Goal: Transaction & Acquisition: Download file/media

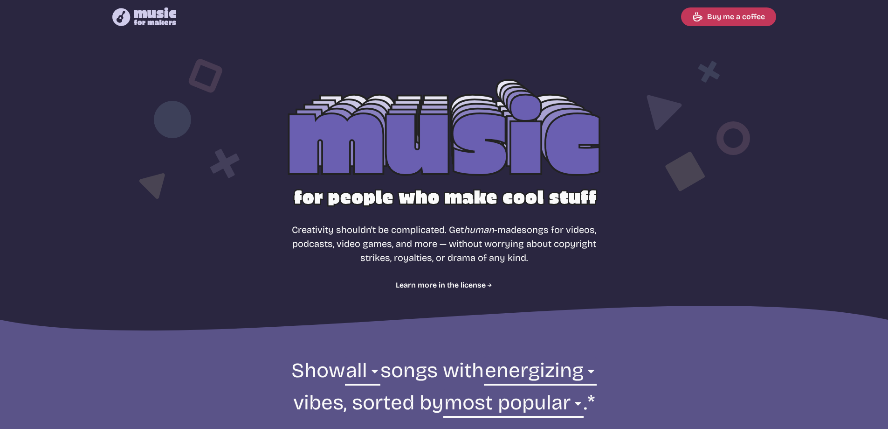
select select "energizing"
select select "most popular"
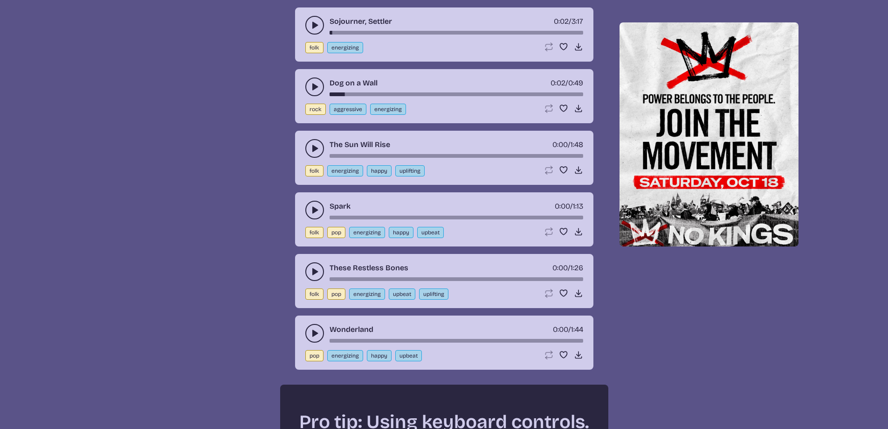
scroll to position [1235, 0]
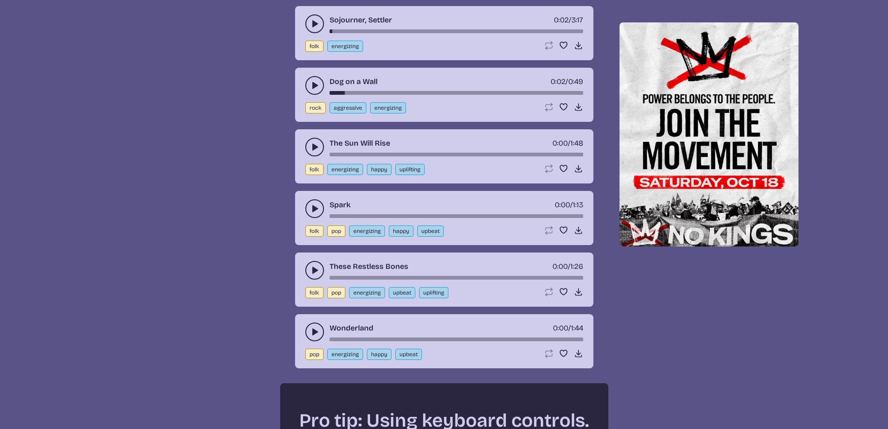
click at [310, 146] on icon "play-pause toggle" at bounding box center [314, 146] width 9 height 9
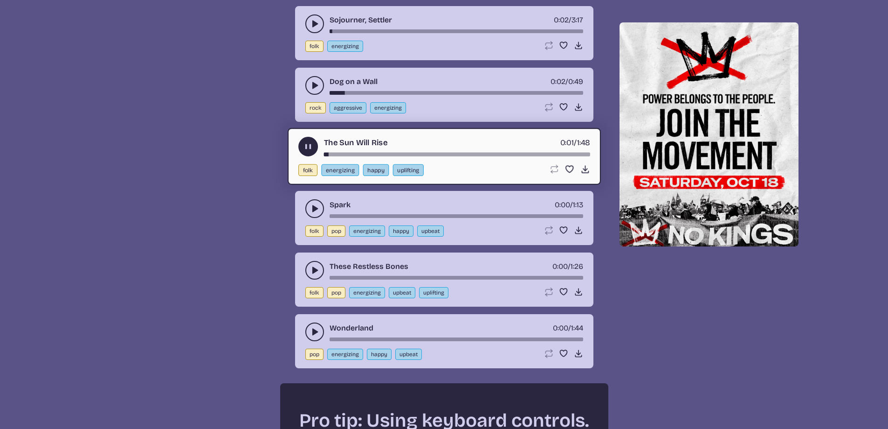
click at [318, 331] on icon "play-pause toggle" at bounding box center [314, 331] width 9 height 9
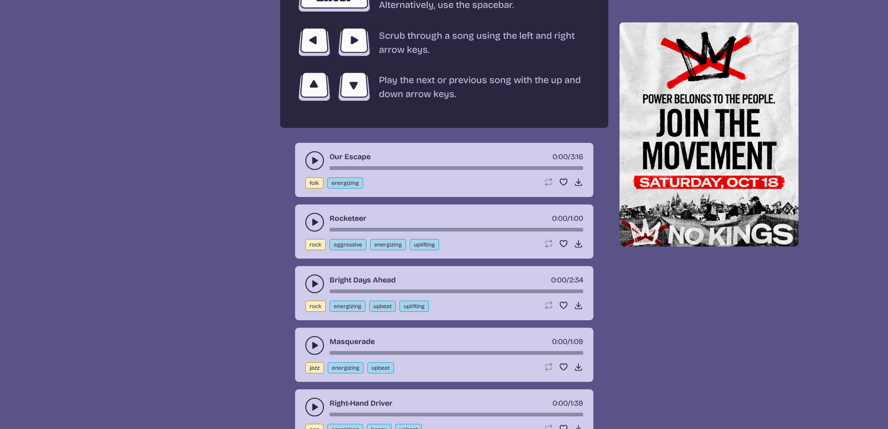
scroll to position [1747, 0]
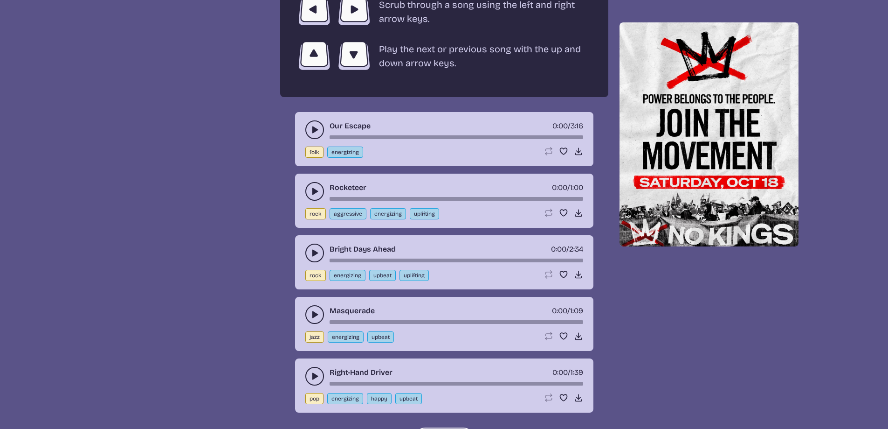
click at [315, 191] on use "play-pause toggle" at bounding box center [314, 191] width 9 height 9
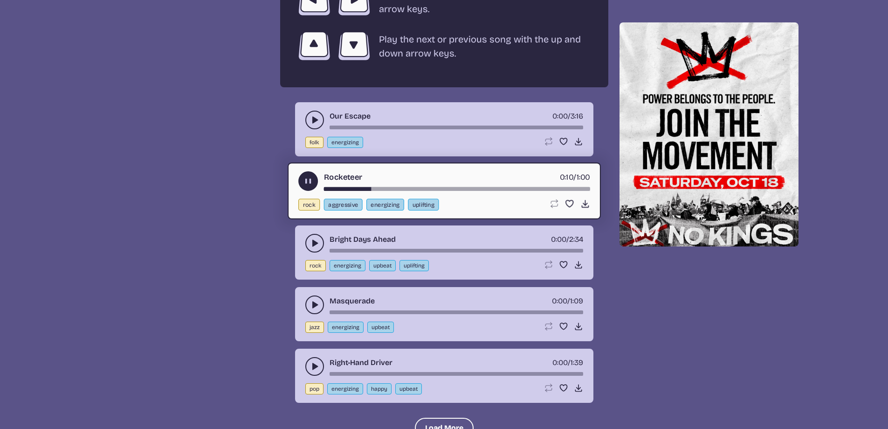
scroll to position [1758, 0]
click at [309, 247] on button "play-pause toggle" at bounding box center [314, 242] width 19 height 19
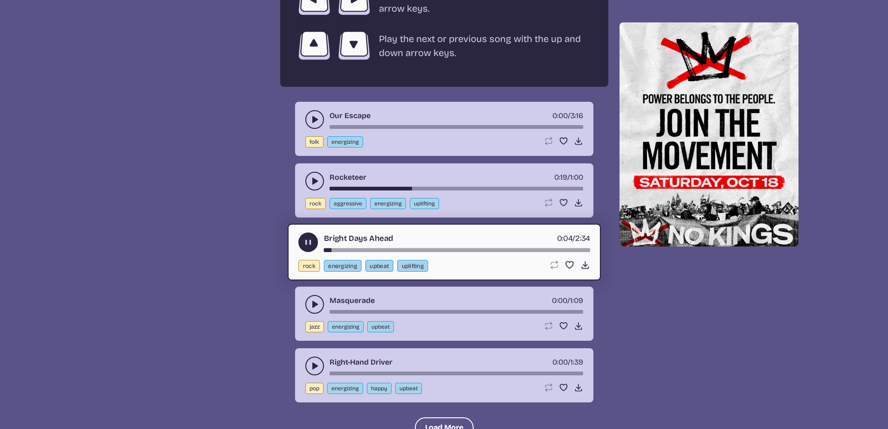
drag, startPoint x: 312, startPoint y: 299, endPoint x: 243, endPoint y: 278, distance: 71.8
click at [316, 303] on use "play-pause toggle" at bounding box center [314, 303] width 9 height 9
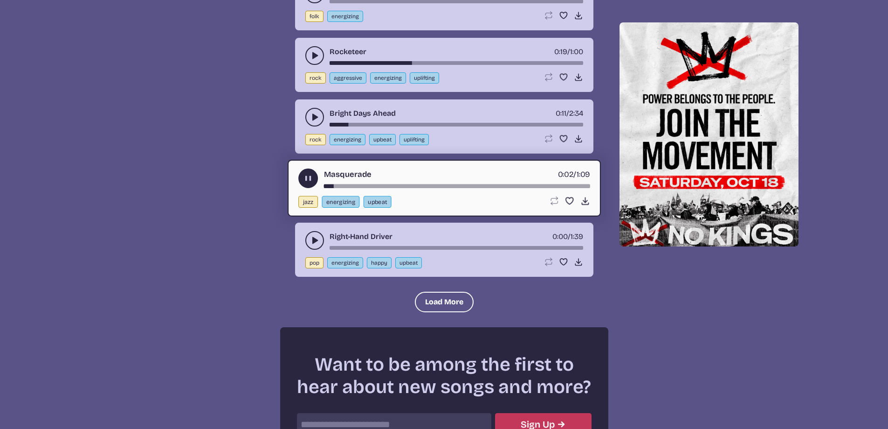
scroll to position [1884, 0]
click at [310, 240] on icon "play-pause toggle" at bounding box center [314, 239] width 9 height 9
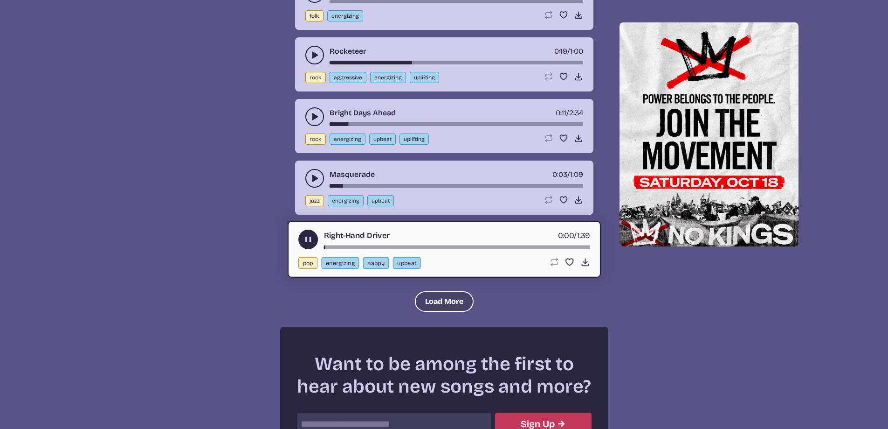
click at [438, 297] on button "Load More" at bounding box center [444, 301] width 59 height 21
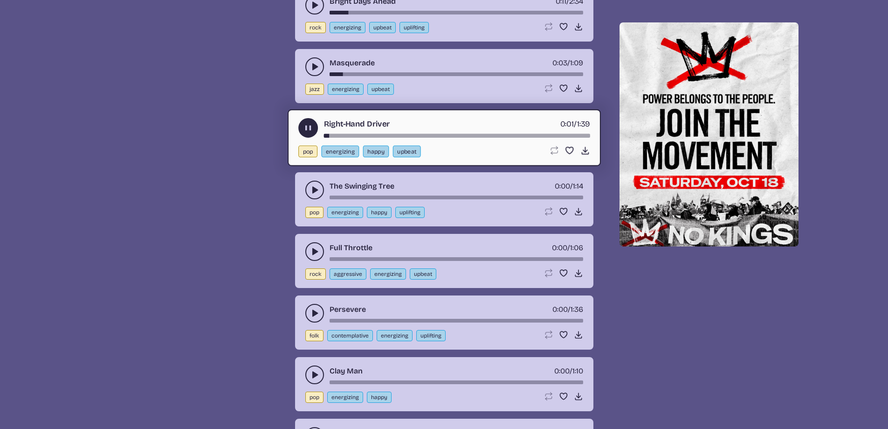
scroll to position [1999, 0]
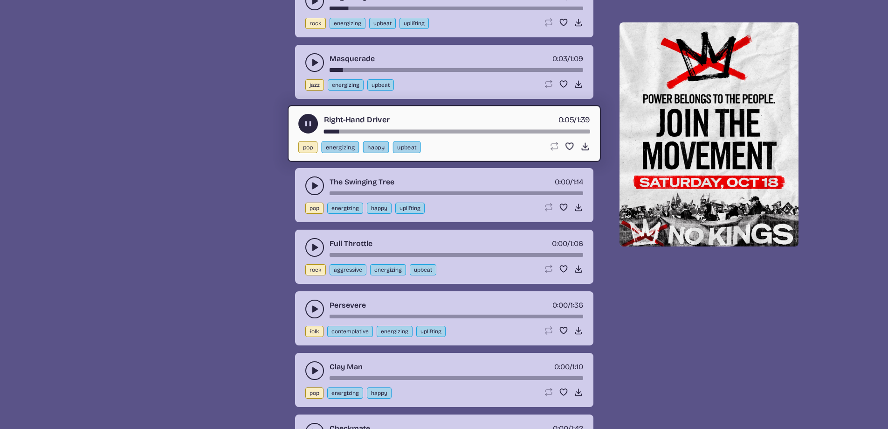
click at [313, 181] on icon "play-pause toggle" at bounding box center [314, 185] width 9 height 9
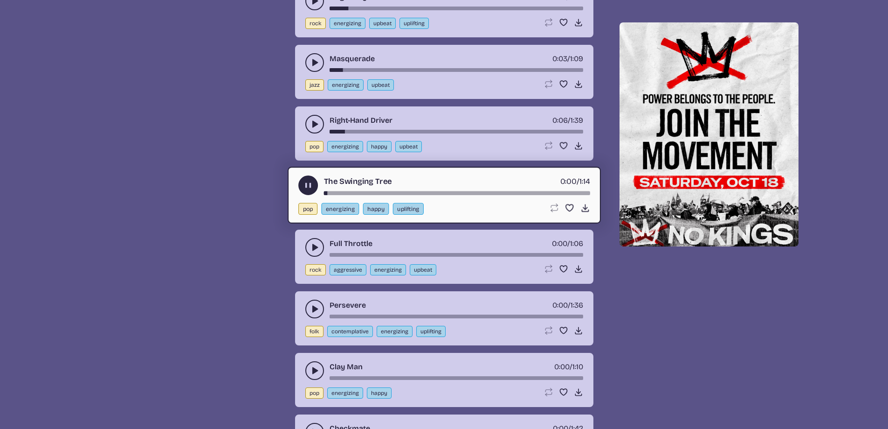
click at [313, 242] on button "play-pause toggle" at bounding box center [314, 247] width 19 height 19
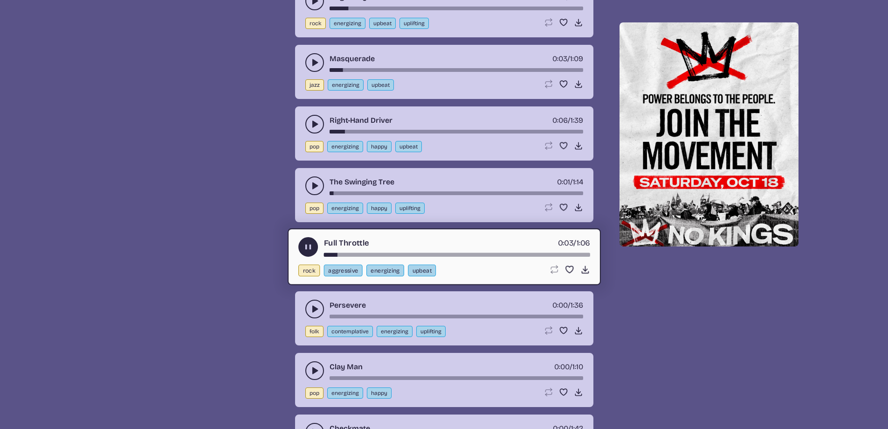
click at [312, 308] on use "play-pause toggle" at bounding box center [314, 308] width 9 height 9
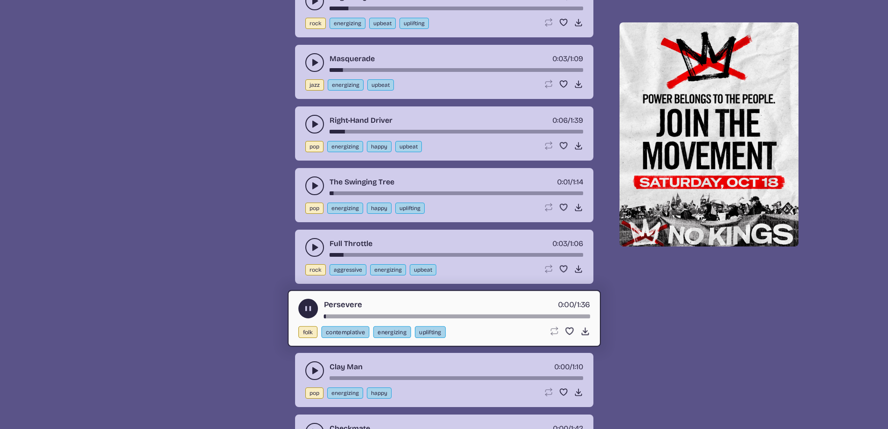
click at [315, 367] on icon "play-pause toggle" at bounding box center [314, 370] width 9 height 9
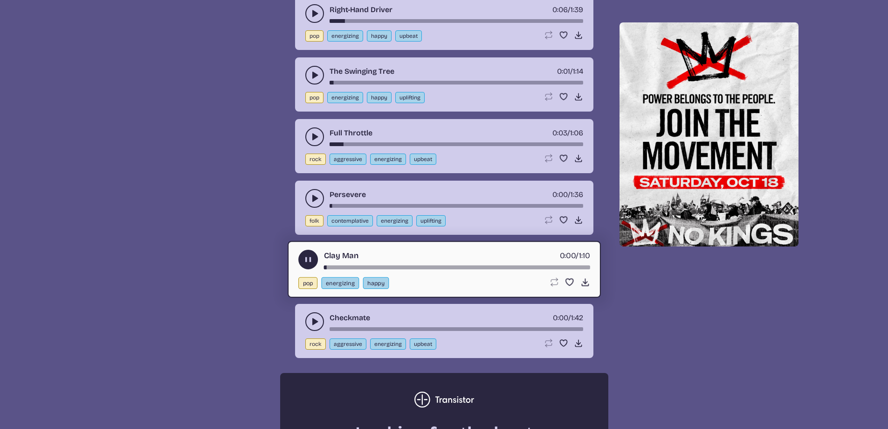
scroll to position [2137, 0]
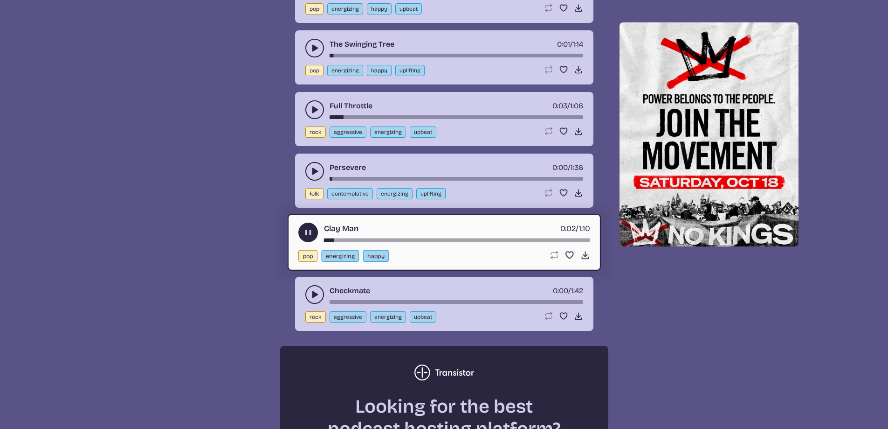
click at [314, 291] on icon "play-pause toggle" at bounding box center [314, 294] width 9 height 9
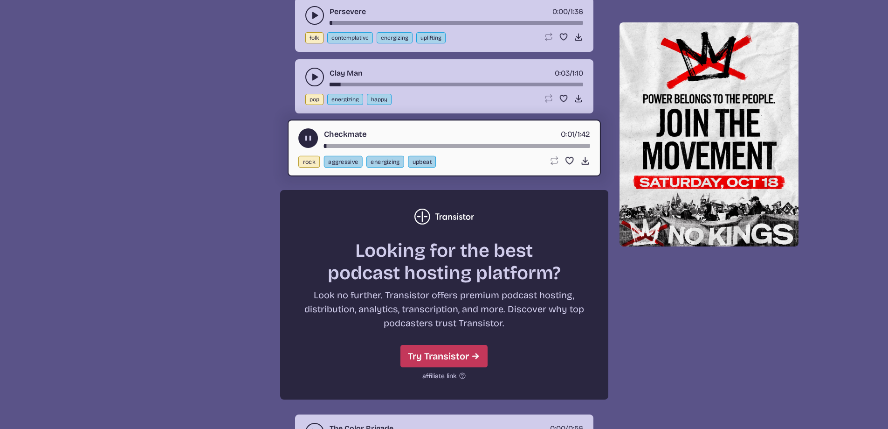
scroll to position [2385, 0]
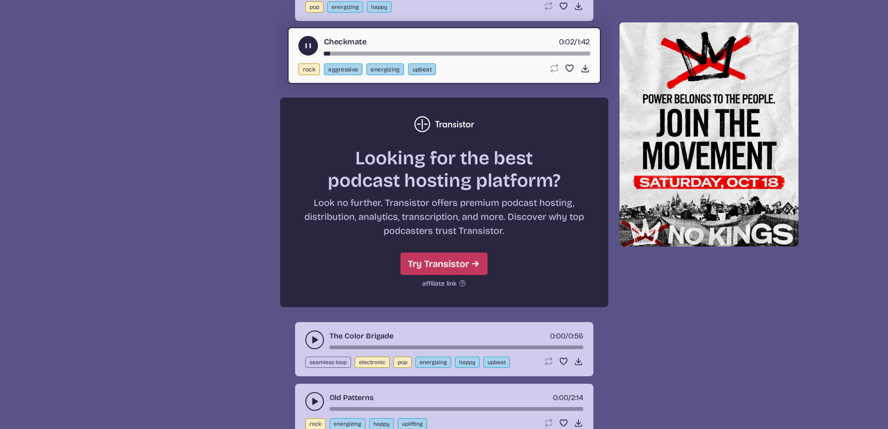
click at [321, 336] on button "play-pause toggle" at bounding box center [314, 339] width 19 height 19
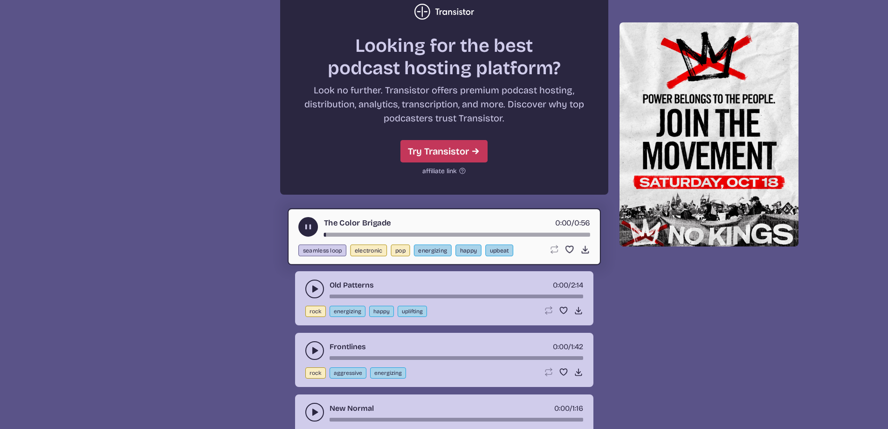
scroll to position [2504, 0]
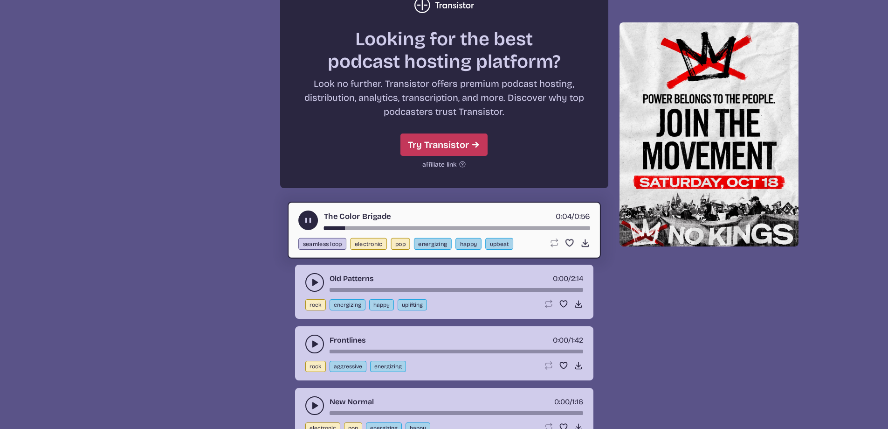
click at [312, 281] on use "play-pause toggle" at bounding box center [314, 281] width 9 height 9
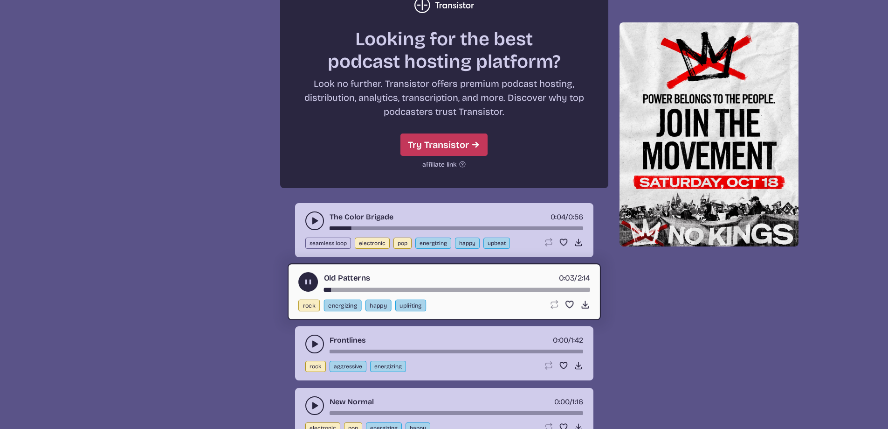
click at [312, 344] on icon "play-pause toggle" at bounding box center [314, 343] width 9 height 9
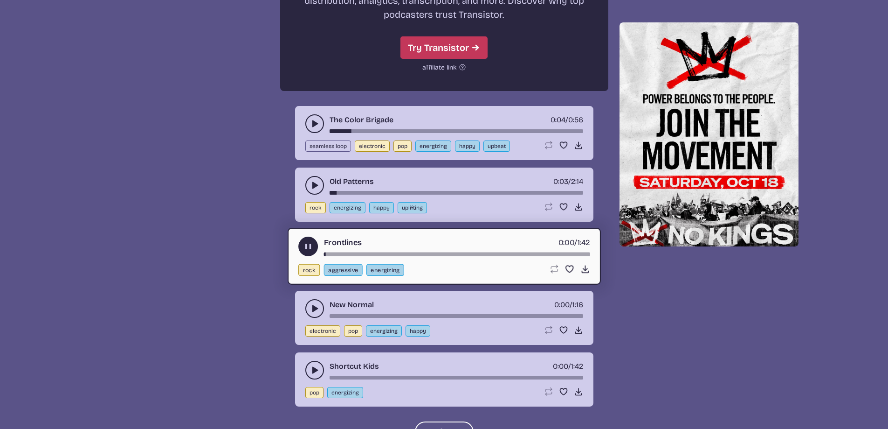
scroll to position [2601, 0]
click at [313, 307] on use "play-pause toggle" at bounding box center [314, 307] width 9 height 9
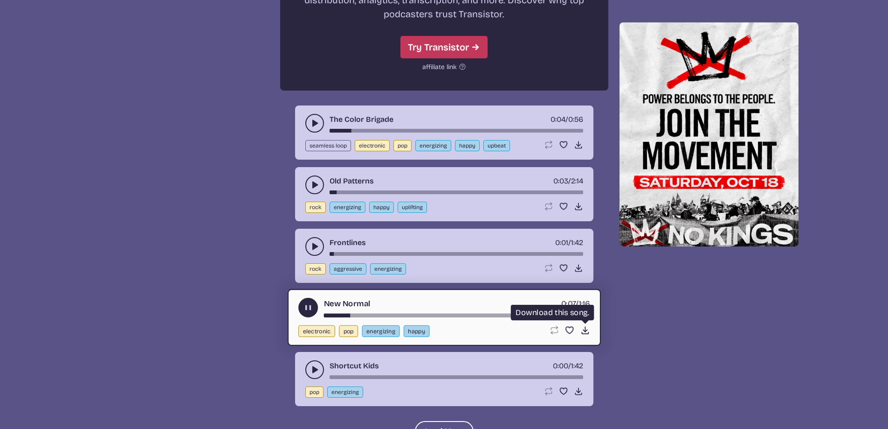
click at [585, 330] on icon "Download song" at bounding box center [585, 330] width 10 height 10
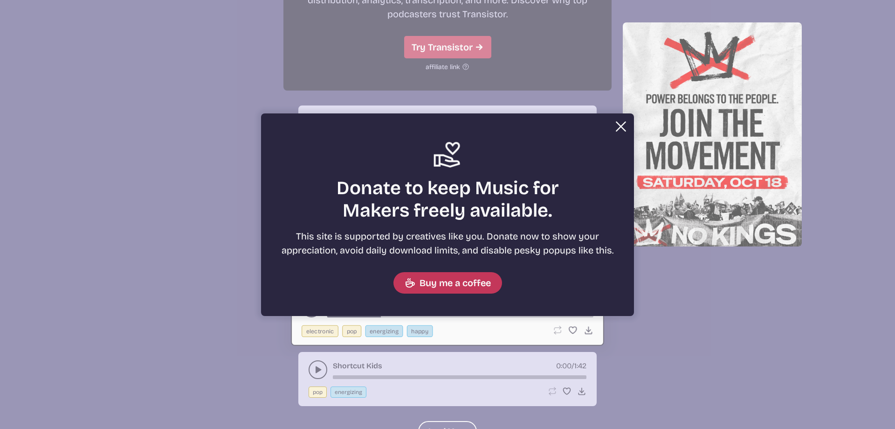
click at [618, 130] on button "Close" at bounding box center [621, 126] width 19 height 19
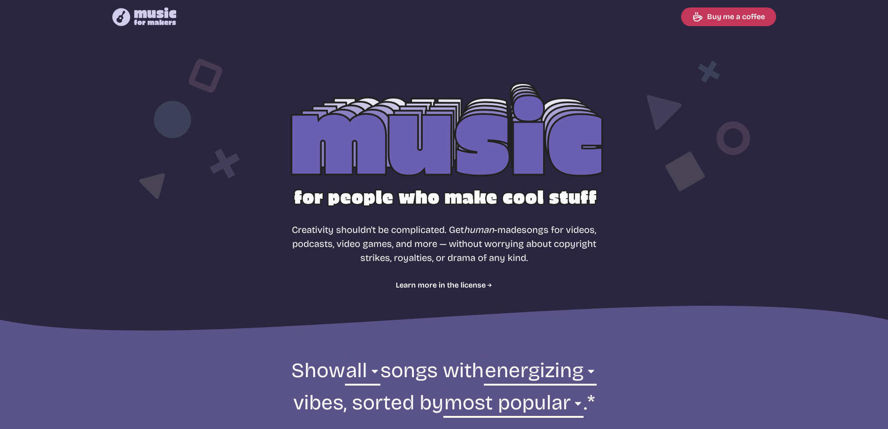
scroll to position [268, 0]
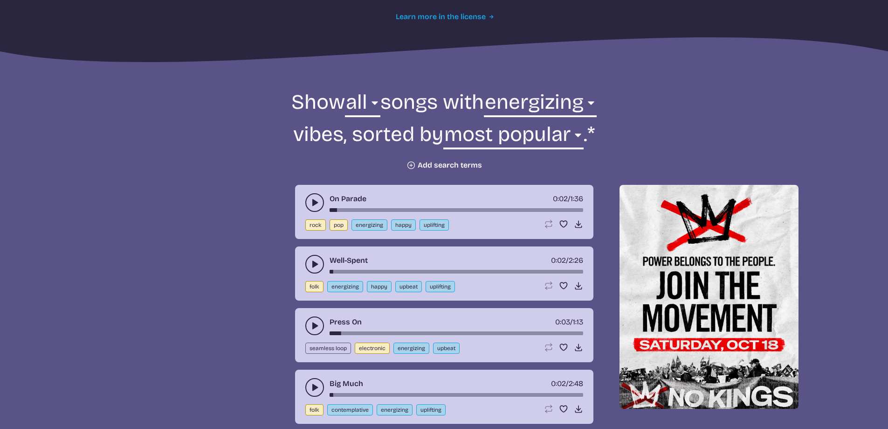
click at [468, 15] on link "Learn more in the license" at bounding box center [444, 16] width 97 height 11
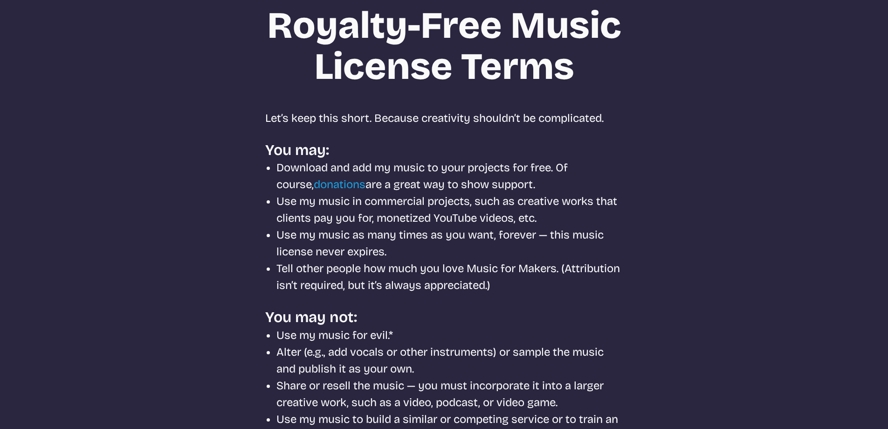
scroll to position [73, 0]
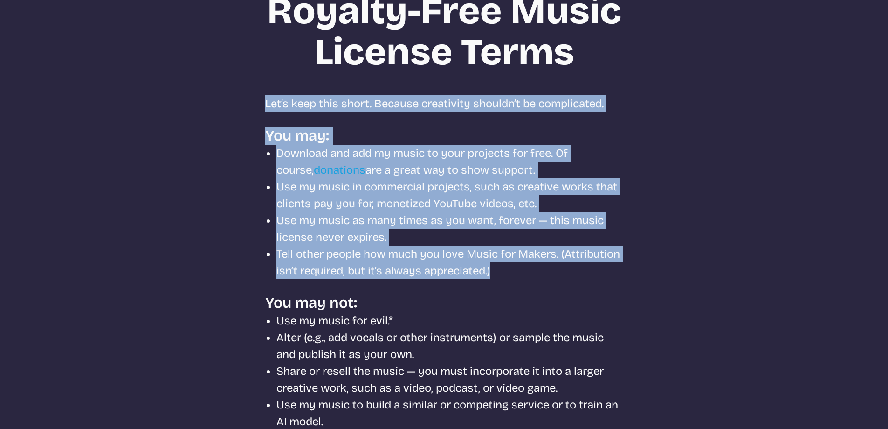
drag, startPoint x: 255, startPoint y: 111, endPoint x: 579, endPoint y: 268, distance: 359.8
click at [579, 268] on div "Royalty-Free Music License Terms Let’s keep this short. Because creativity shou…" at bounding box center [445, 264] width 448 height 547
click at [579, 268] on li "Tell other people how much you love Music for Makers. (Attribution isn’t requir…" at bounding box center [450, 262] width 347 height 34
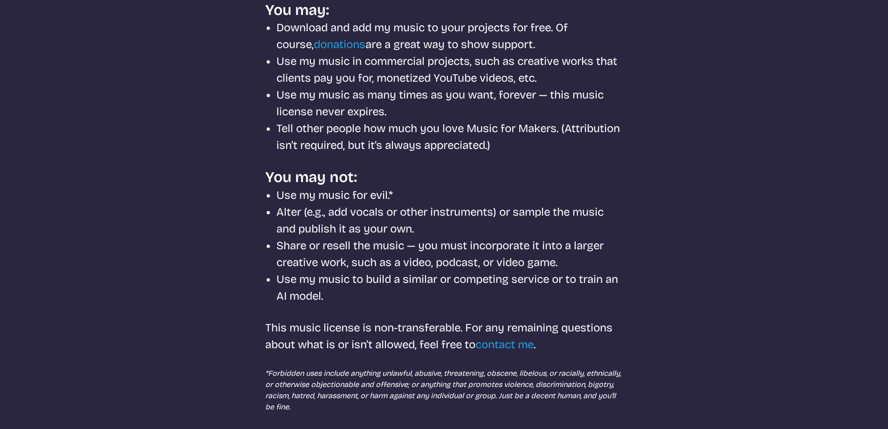
scroll to position [199, 0]
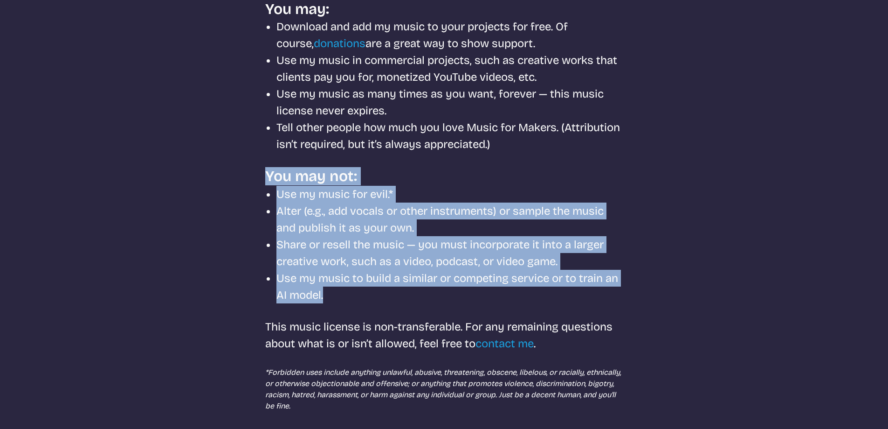
drag, startPoint x: 268, startPoint y: 173, endPoint x: 579, endPoint y: 297, distance: 335.3
click at [574, 298] on div "Royalty-Free Music License Terms Let’s keep this short. Because creativity shou…" at bounding box center [445, 137] width 448 height 547
click at [579, 297] on li "Use my music to build a similar or competing service or to train an AI model." at bounding box center [450, 287] width 347 height 34
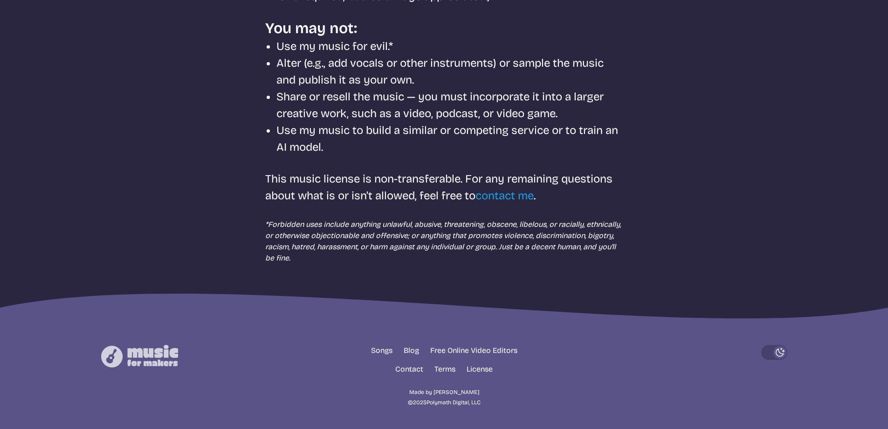
scroll to position [0, 0]
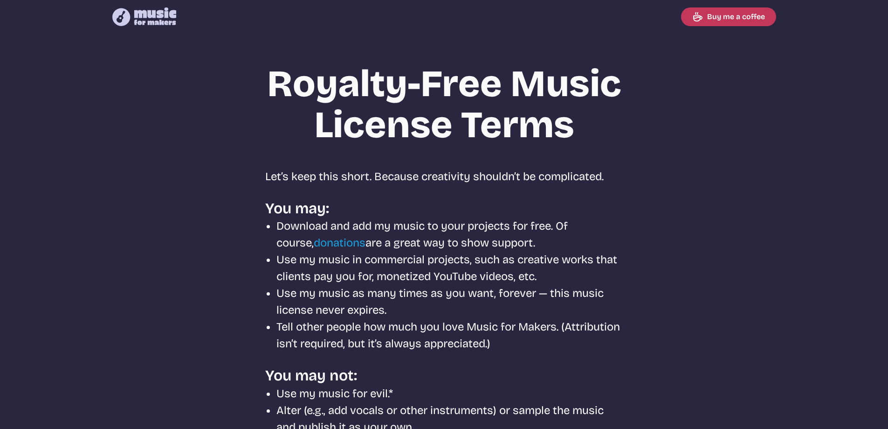
select select "energizing"
select select "most popular"
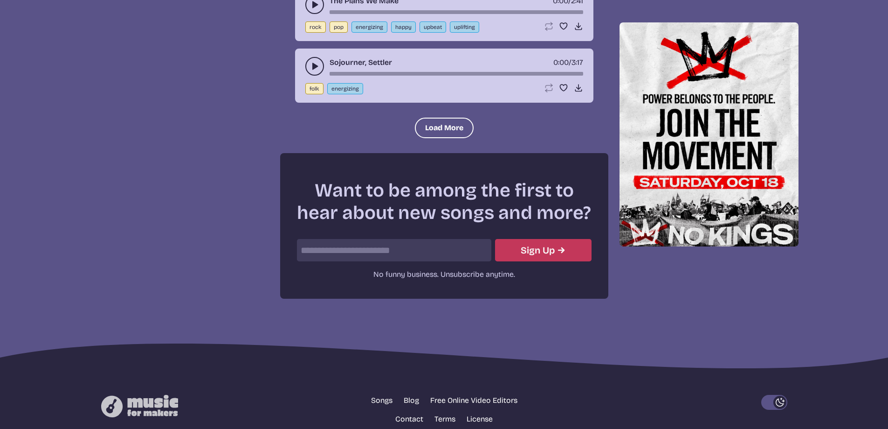
scroll to position [1243, 0]
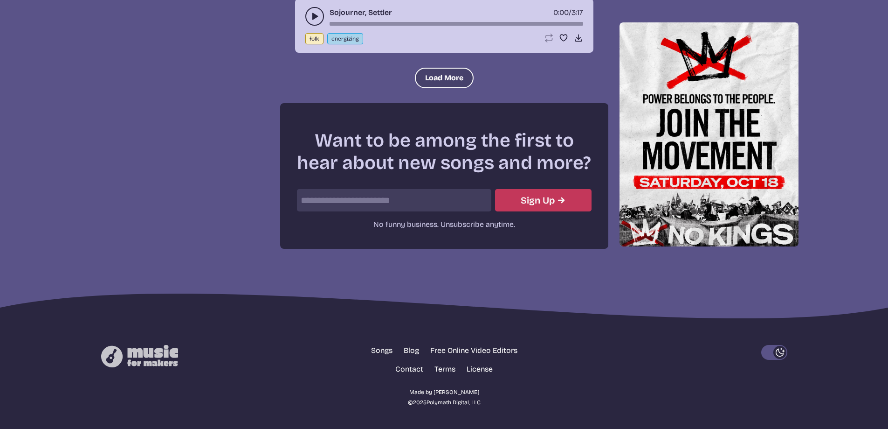
click at [432, 81] on button "Load More" at bounding box center [444, 78] width 59 height 21
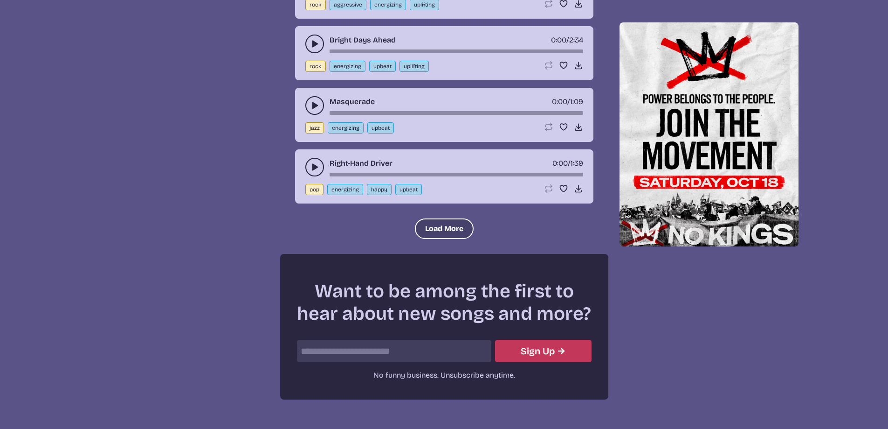
click at [454, 235] on button "Load More" at bounding box center [444, 228] width 59 height 21
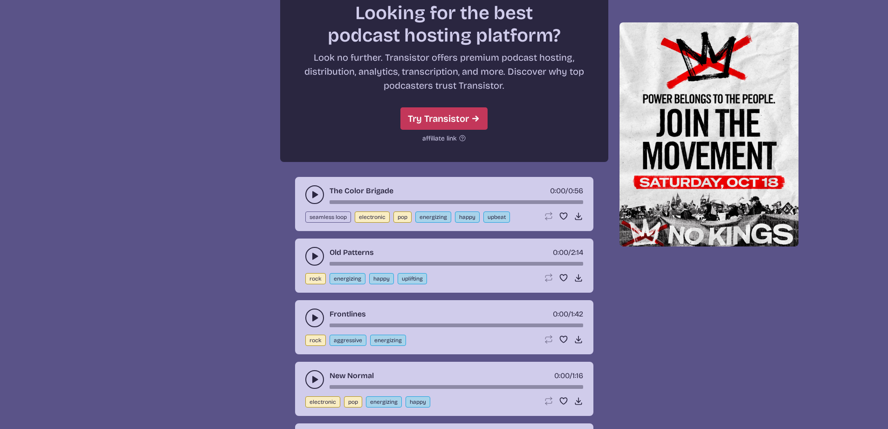
scroll to position [2767, 0]
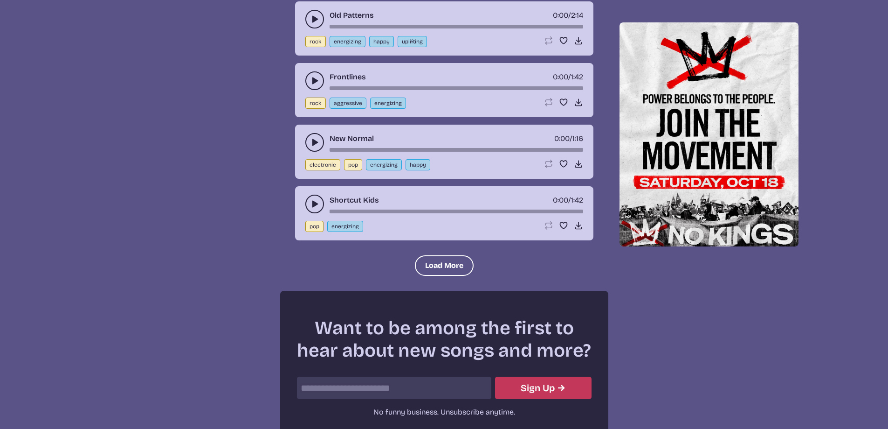
click at [312, 144] on icon "play-pause toggle" at bounding box center [314, 142] width 9 height 9
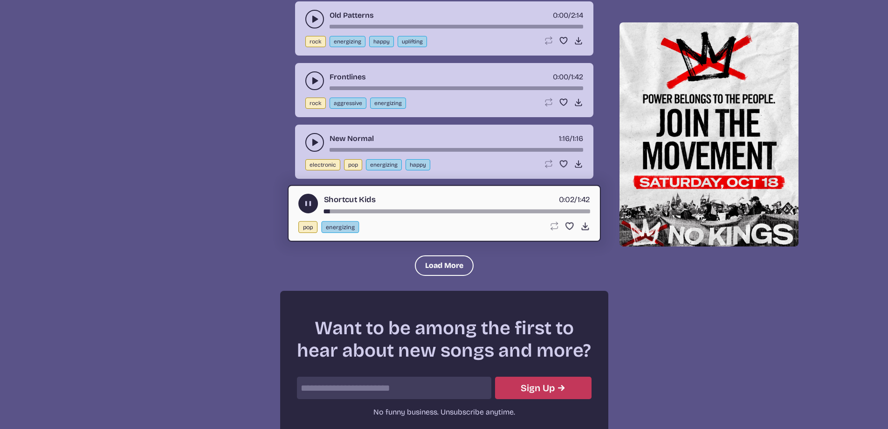
click at [302, 200] on button "play-pause toggle" at bounding box center [308, 204] width 20 height 20
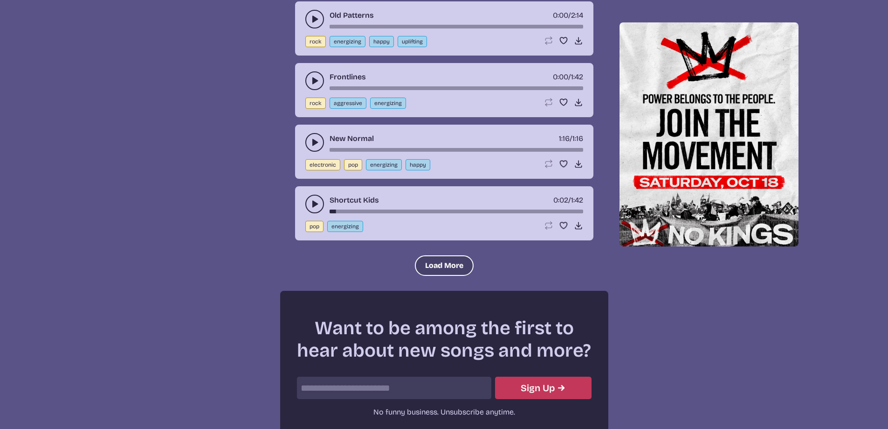
click at [450, 270] on button "Load More" at bounding box center [444, 265] width 59 height 21
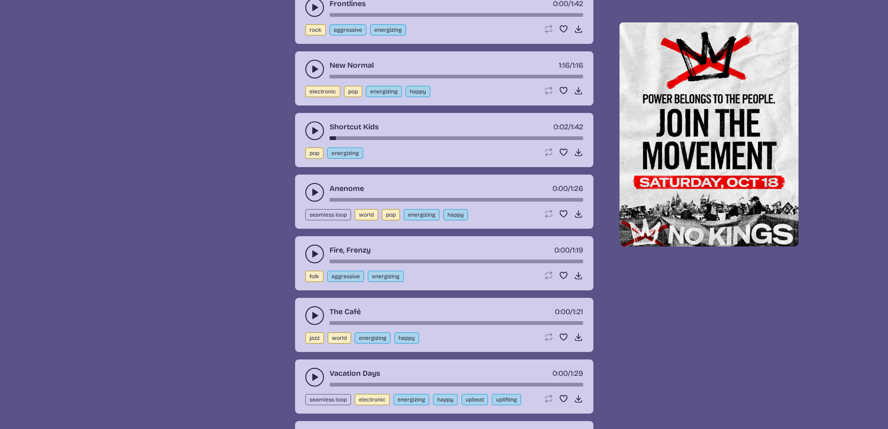
scroll to position [2848, 0]
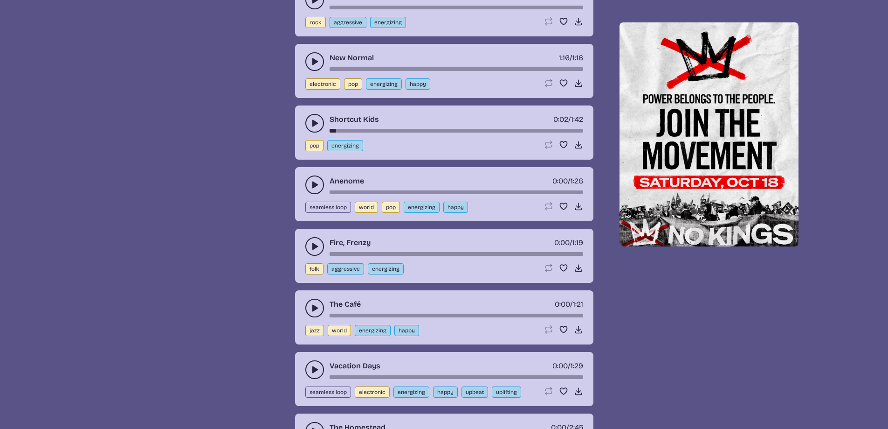
click at [313, 185] on use "play-pause toggle" at bounding box center [314, 184] width 9 height 9
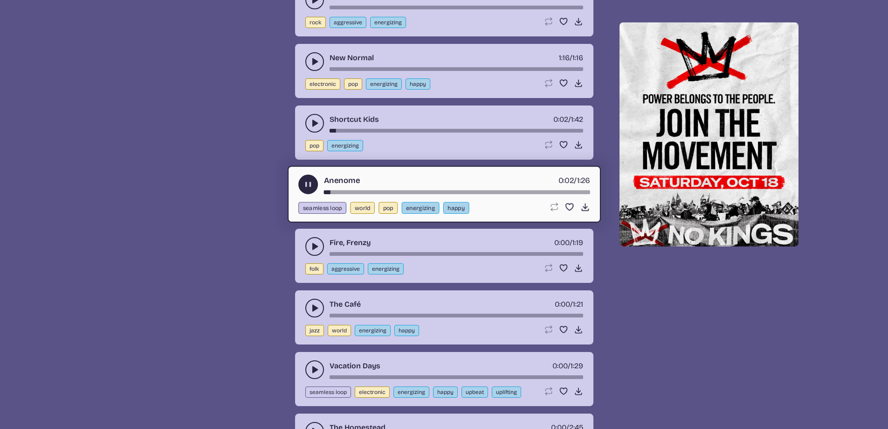
click at [313, 250] on icon "play-pause toggle" at bounding box center [314, 246] width 9 height 9
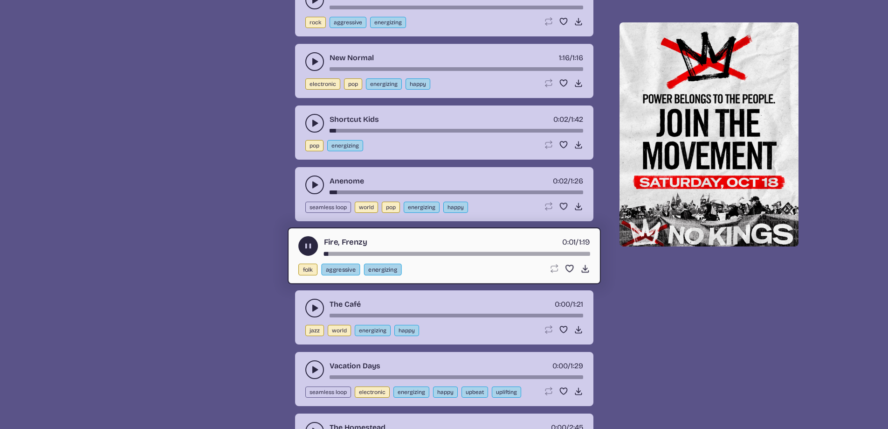
click at [310, 305] on icon "play-pause toggle" at bounding box center [314, 307] width 9 height 9
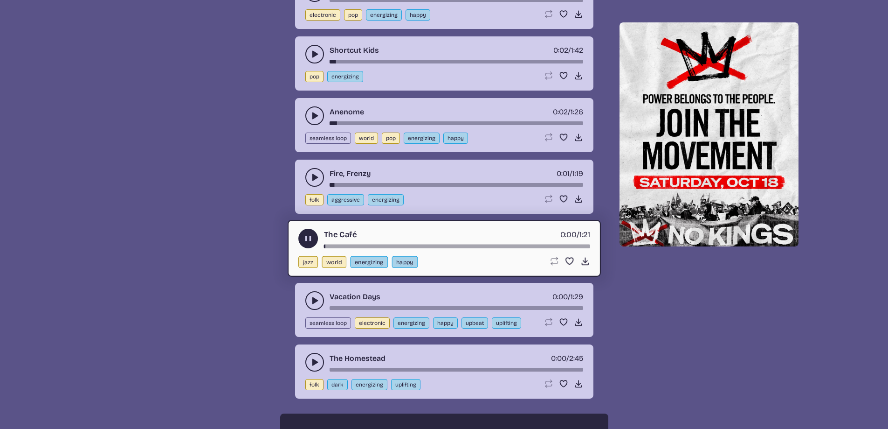
scroll to position [2933, 0]
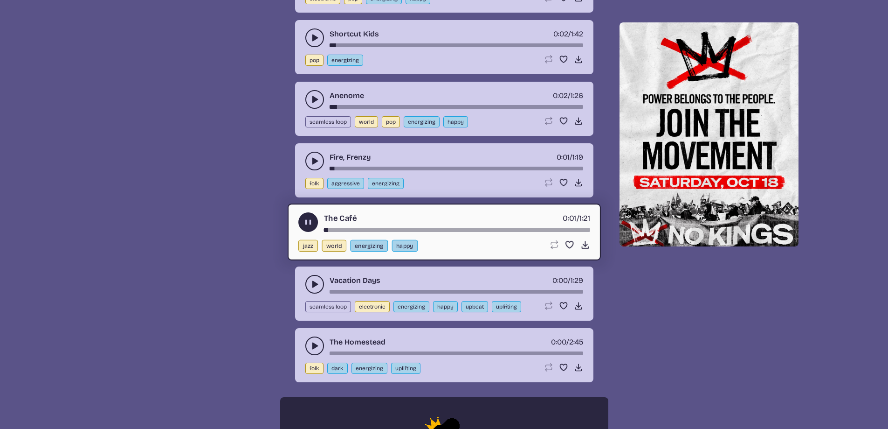
click at [312, 284] on use "play-pause toggle" at bounding box center [314, 283] width 9 height 9
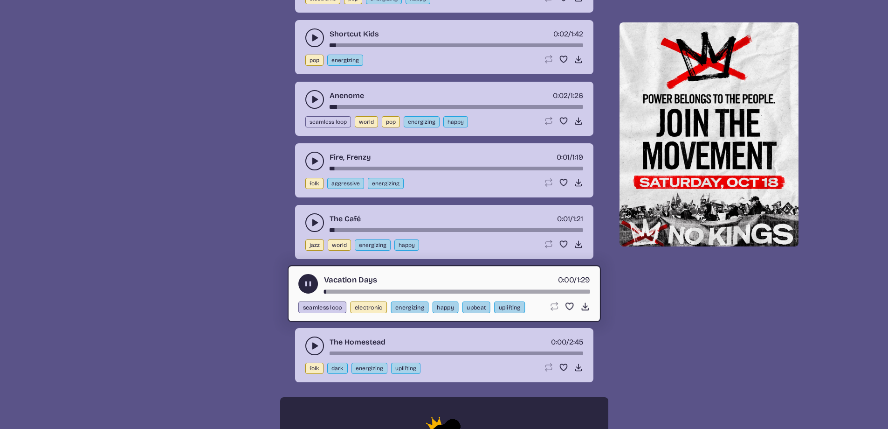
click at [313, 341] on icon "play-pause toggle" at bounding box center [314, 345] width 9 height 9
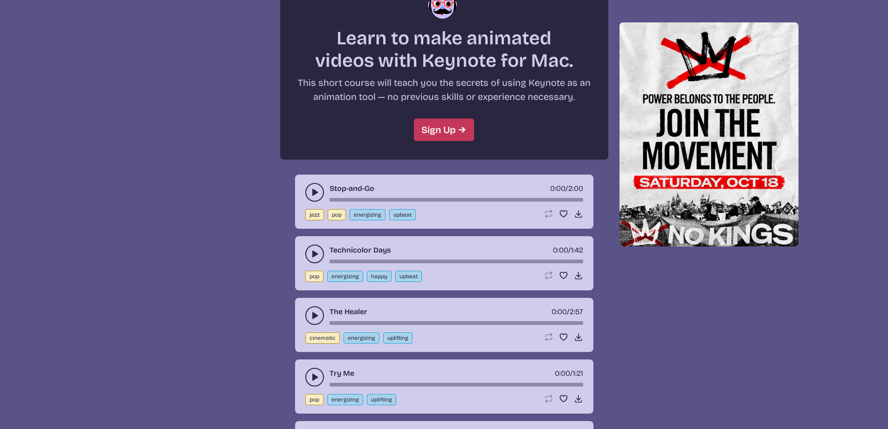
scroll to position [3374, 0]
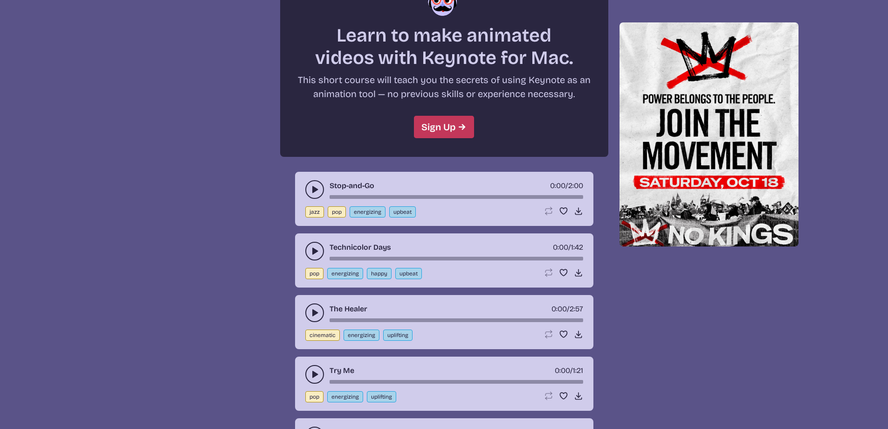
click at [317, 192] on icon "play-pause toggle" at bounding box center [314, 189] width 9 height 9
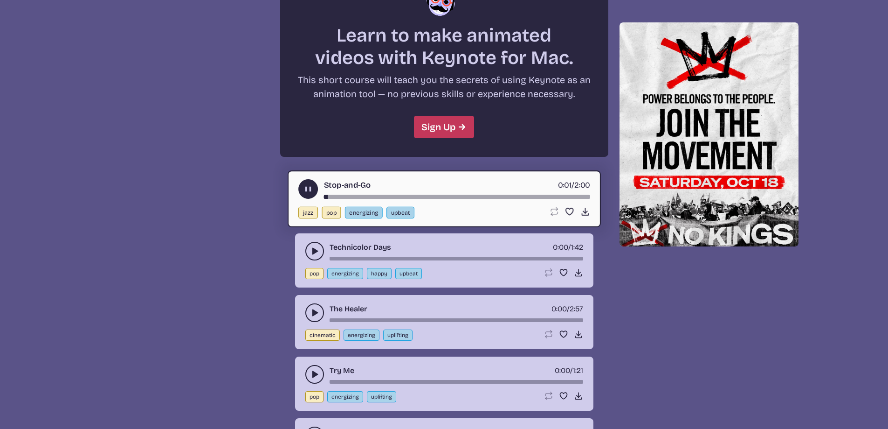
click at [316, 246] on icon "play-pause toggle" at bounding box center [314, 250] width 9 height 9
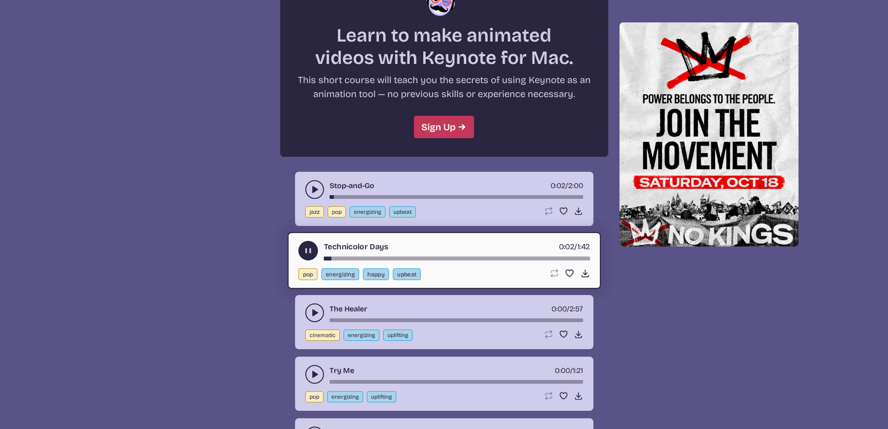
click at [312, 313] on icon "play-pause toggle" at bounding box center [314, 312] width 9 height 9
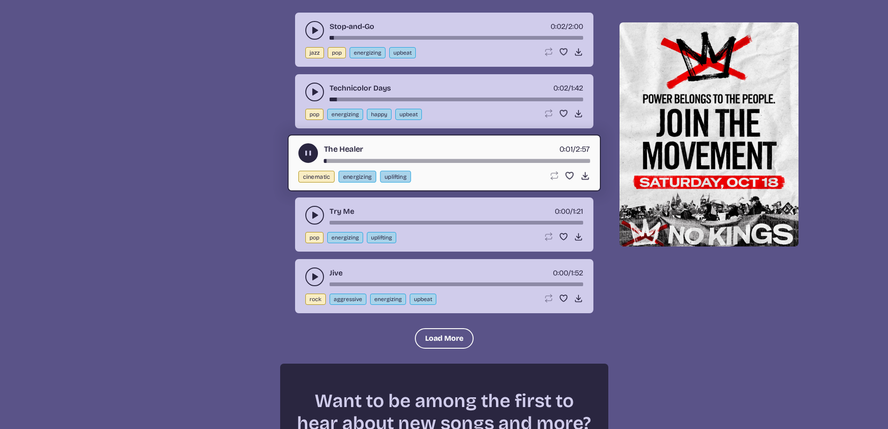
scroll to position [3555, 0]
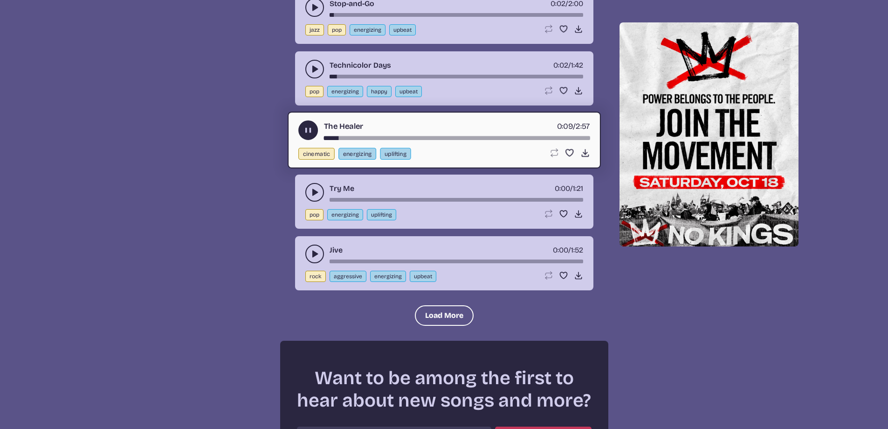
click at [312, 198] on button "play-pause toggle" at bounding box center [314, 192] width 19 height 19
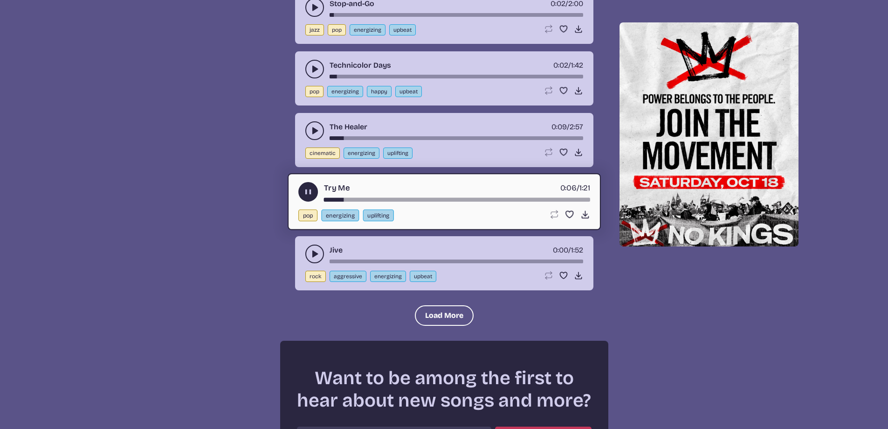
click at [313, 254] on use "play-pause toggle" at bounding box center [314, 253] width 9 height 9
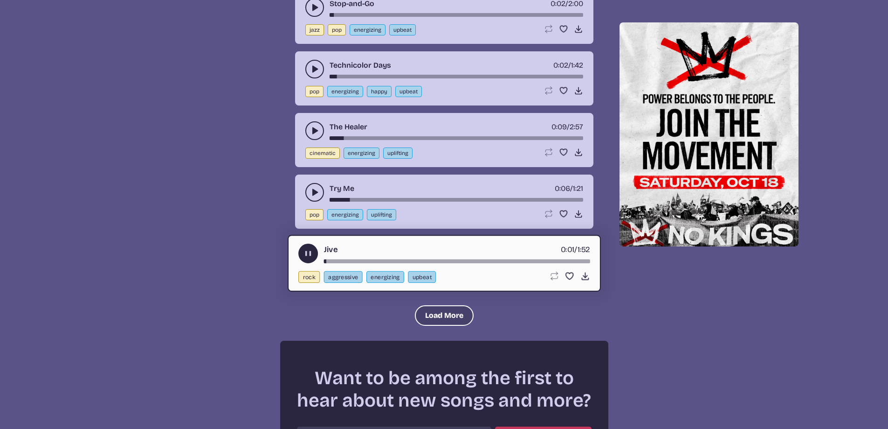
click at [449, 313] on button "Load More" at bounding box center [444, 315] width 59 height 21
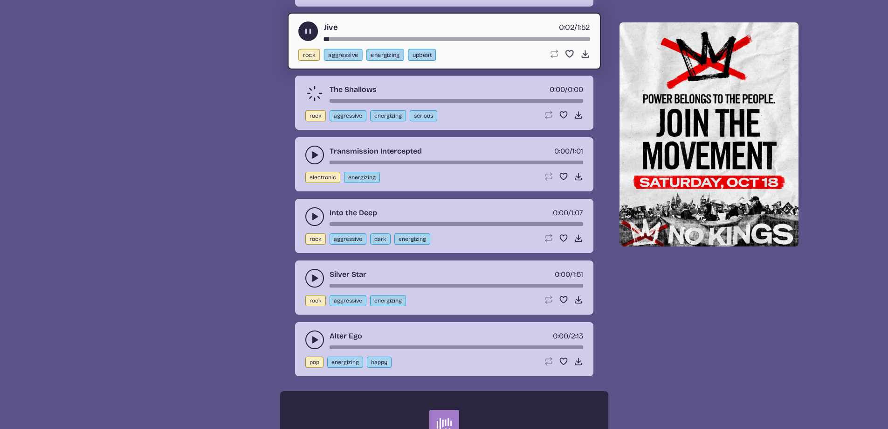
scroll to position [3778, 0]
click at [314, 83] on button "play-pause toggle" at bounding box center [314, 92] width 19 height 19
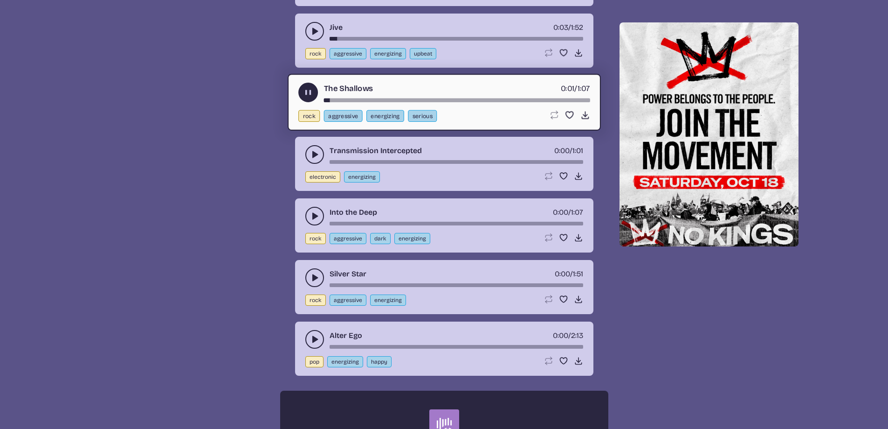
click at [313, 156] on use "play-pause toggle" at bounding box center [314, 154] width 9 height 9
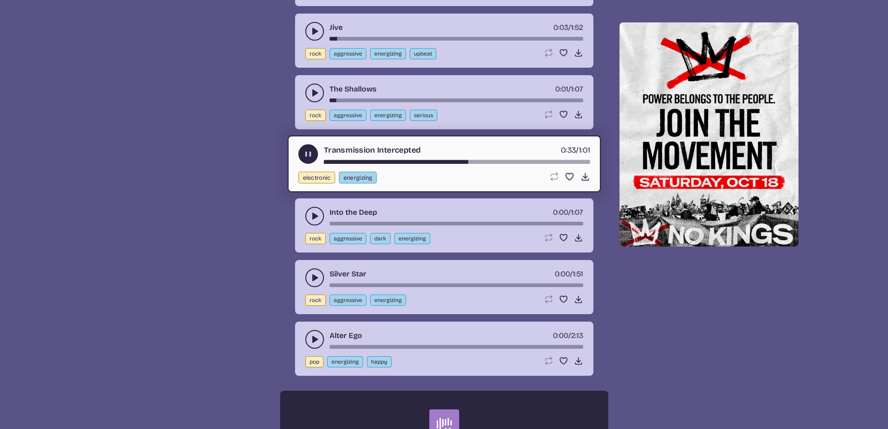
click at [313, 216] on use "play-pause toggle" at bounding box center [314, 215] width 9 height 9
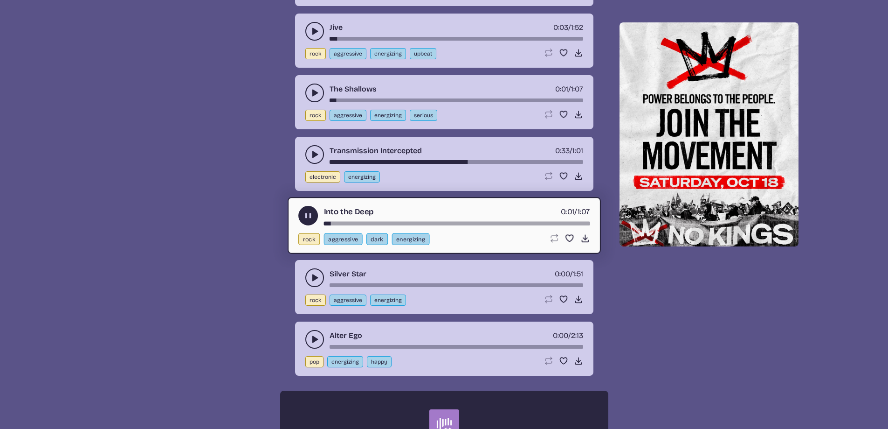
click at [312, 274] on icon "play-pause toggle" at bounding box center [314, 277] width 9 height 9
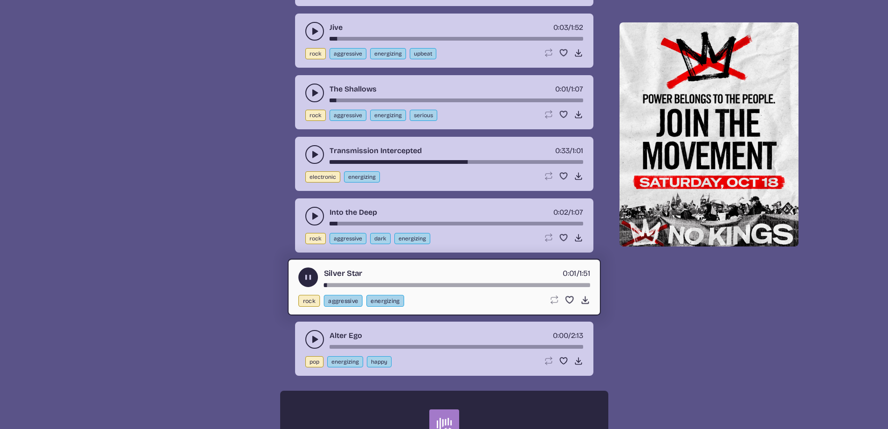
click at [312, 336] on use "play-pause toggle" at bounding box center [314, 338] width 9 height 9
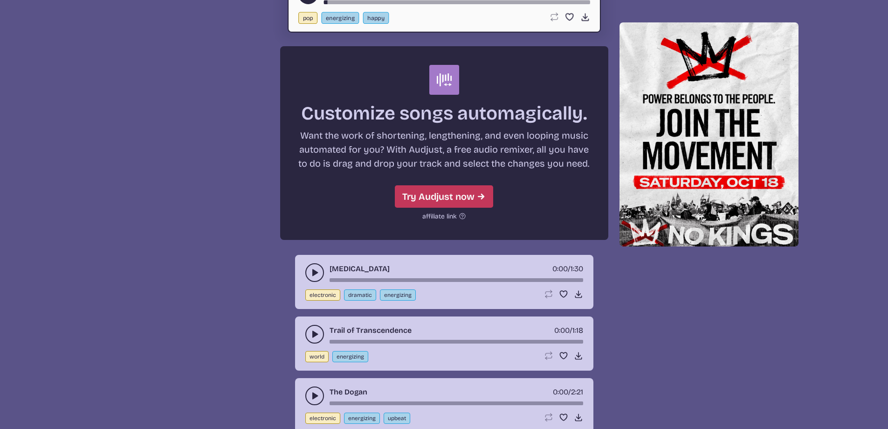
scroll to position [4127, 0]
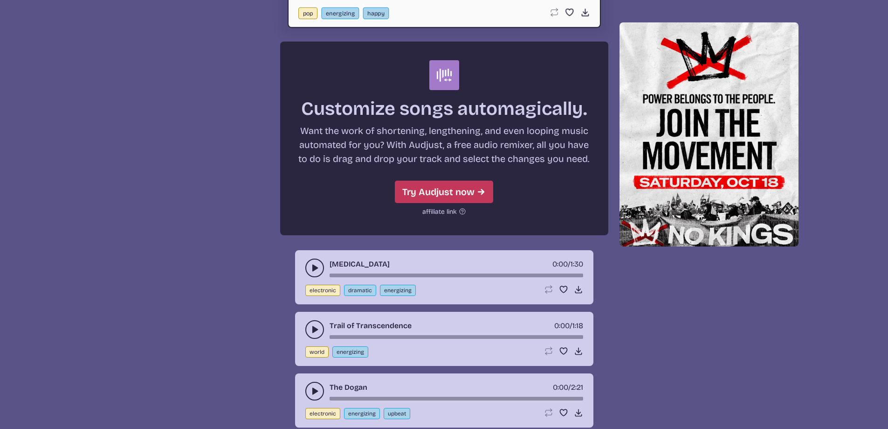
click at [317, 267] on use "play-pause toggle" at bounding box center [314, 267] width 9 height 9
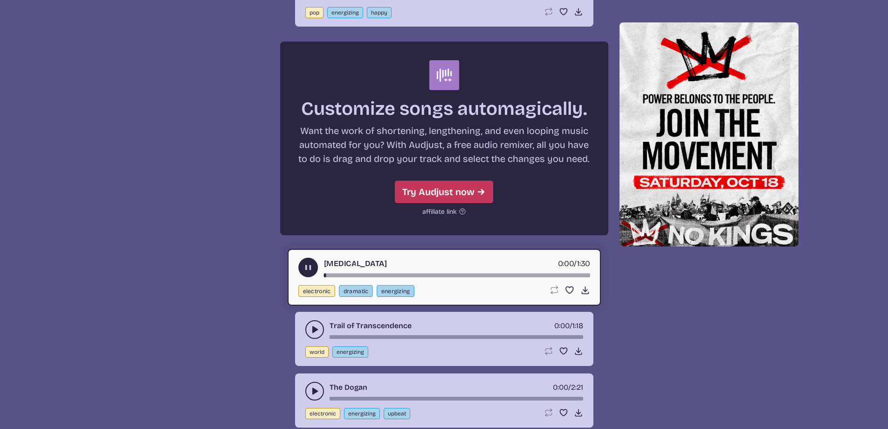
click at [319, 332] on icon "play-pause toggle" at bounding box center [314, 329] width 9 height 9
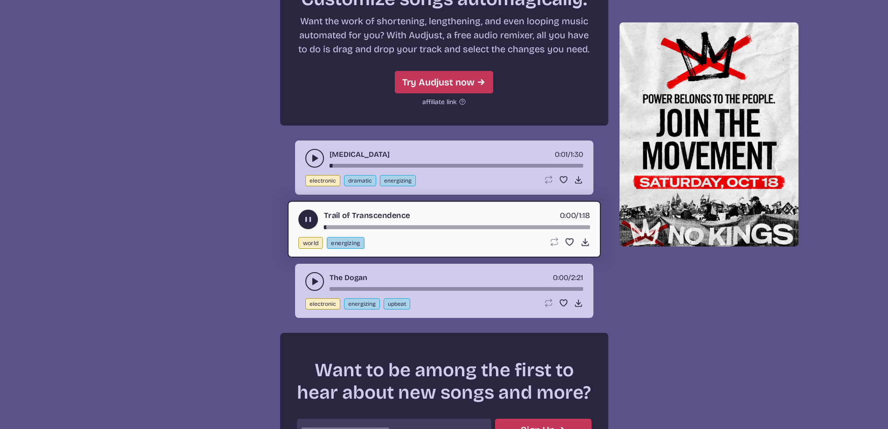
scroll to position [4247, 0]
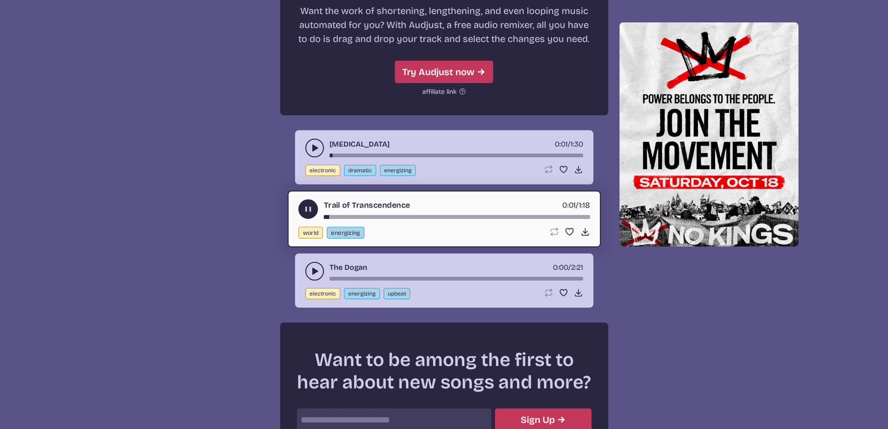
click at [310, 274] on icon "play-pause toggle" at bounding box center [314, 270] width 9 height 9
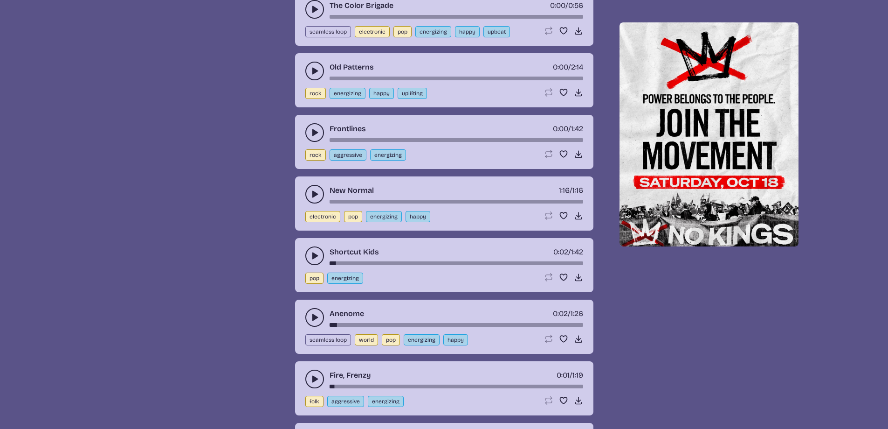
scroll to position [2715, 0]
click at [314, 198] on icon "play-pause toggle" at bounding box center [314, 193] width 9 height 9
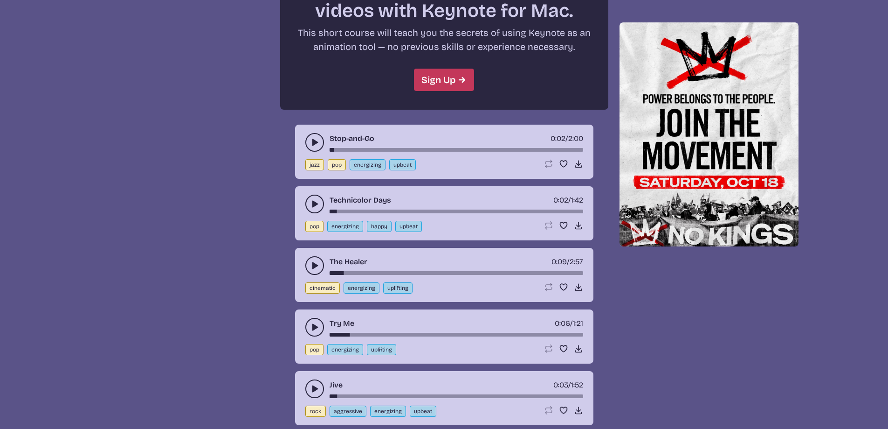
scroll to position [3421, 0]
drag, startPoint x: 335, startPoint y: 208, endPoint x: 325, endPoint y: 210, distance: 10.9
click at [325, 210] on div "Technicolor Days 0:02 / 1:42" at bounding box center [444, 203] width 278 height 19
drag, startPoint x: 333, startPoint y: 210, endPoint x: 317, endPoint y: 206, distance: 17.3
click at [317, 206] on div "Technicolor Days 0:02 / 1:42" at bounding box center [444, 203] width 278 height 19
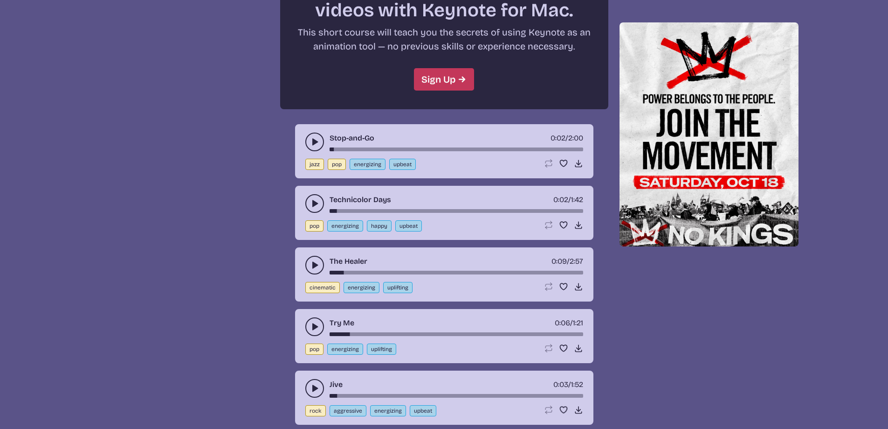
click at [316, 203] on use "play-pause toggle" at bounding box center [314, 203] width 9 height 9
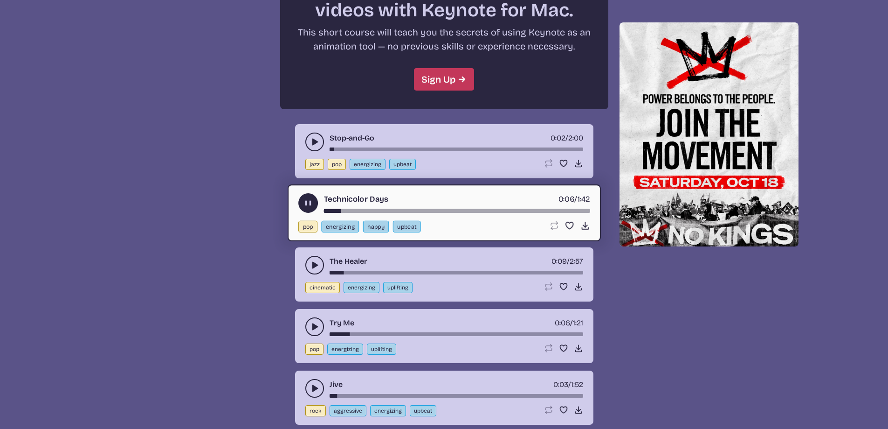
click at [414, 211] on div "song-time-bar" at bounding box center [457, 210] width 266 height 4
click at [519, 212] on div "song-time-bar" at bounding box center [457, 210] width 266 height 4
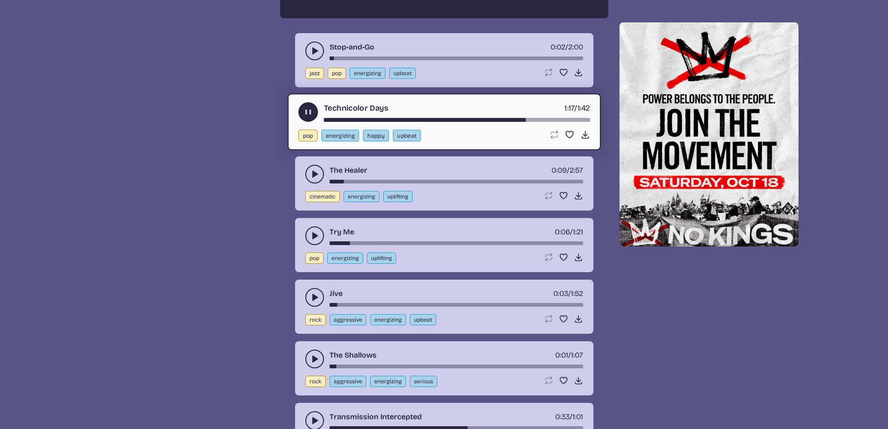
scroll to position [3518, 0]
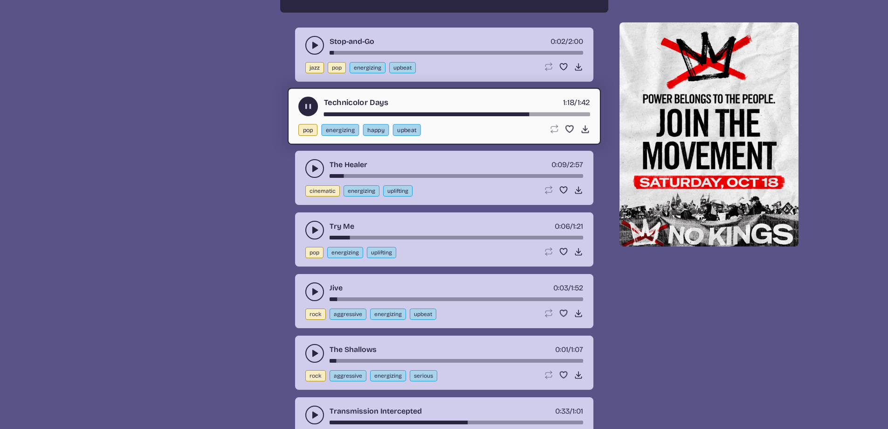
click at [312, 230] on icon "play-pause toggle" at bounding box center [314, 229] width 9 height 9
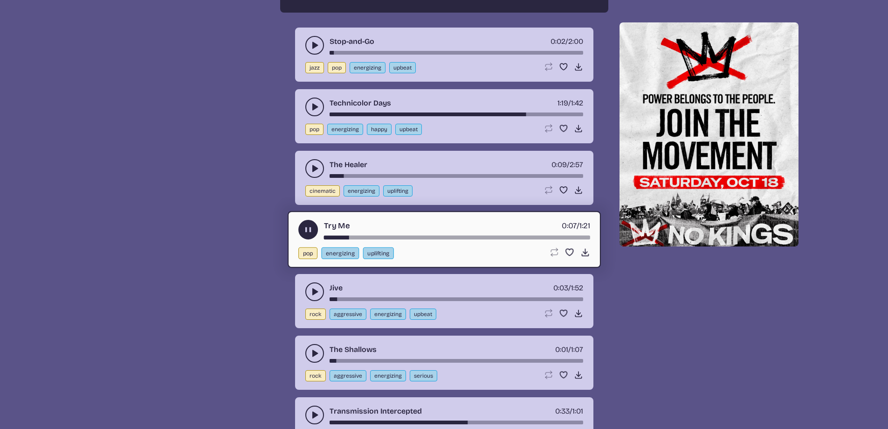
drag, startPoint x: 344, startPoint y: 236, endPoint x: 321, endPoint y: 234, distance: 23.4
click at [321, 234] on div "Try Me 0:07 / 1:21" at bounding box center [444, 230] width 292 height 20
click at [326, 236] on div "song-time-bar" at bounding box center [457, 237] width 266 height 4
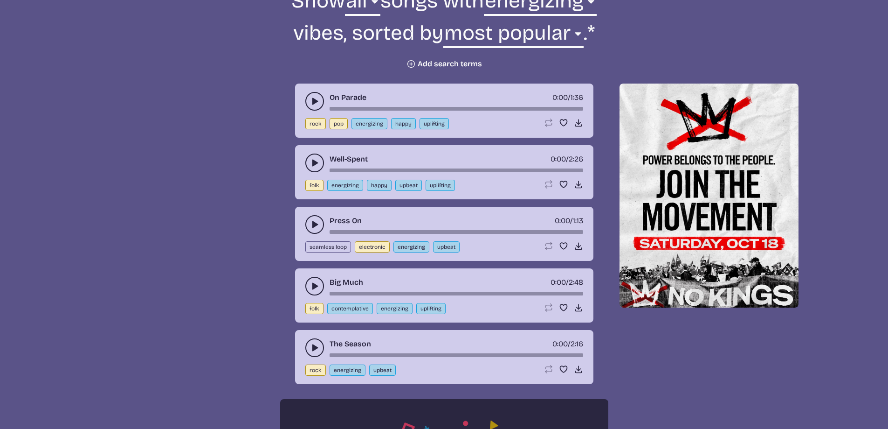
scroll to position [368, 0]
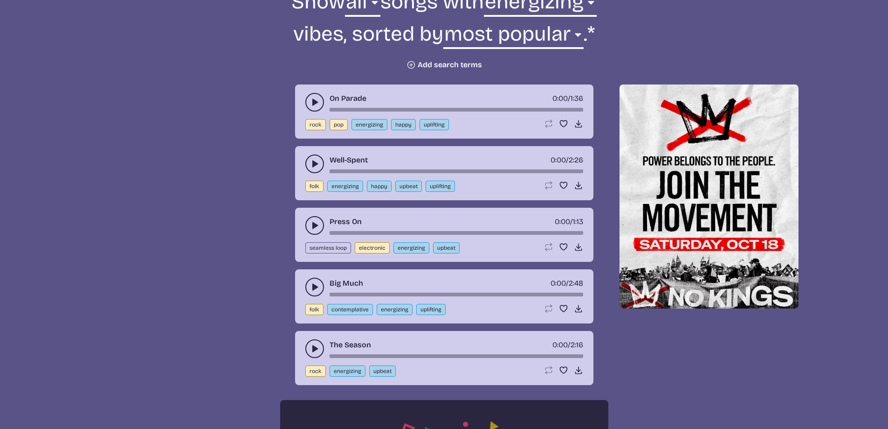
click at [313, 97] on button "play-pause toggle" at bounding box center [314, 102] width 19 height 19
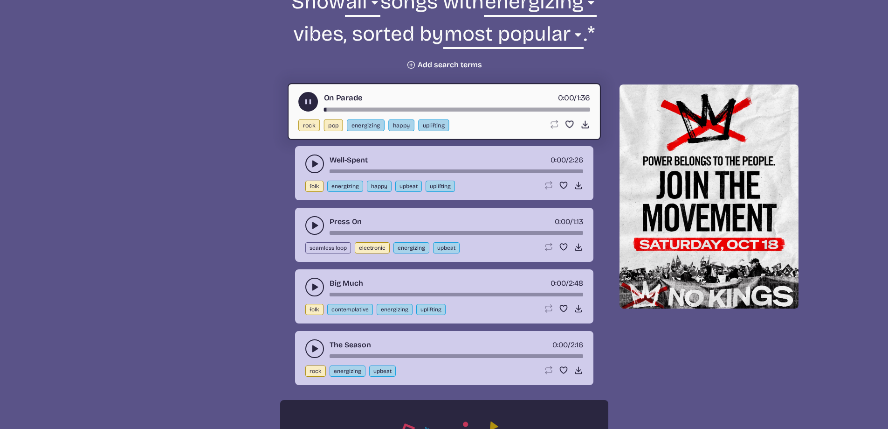
click at [312, 162] on use "play-pause toggle" at bounding box center [314, 163] width 9 height 9
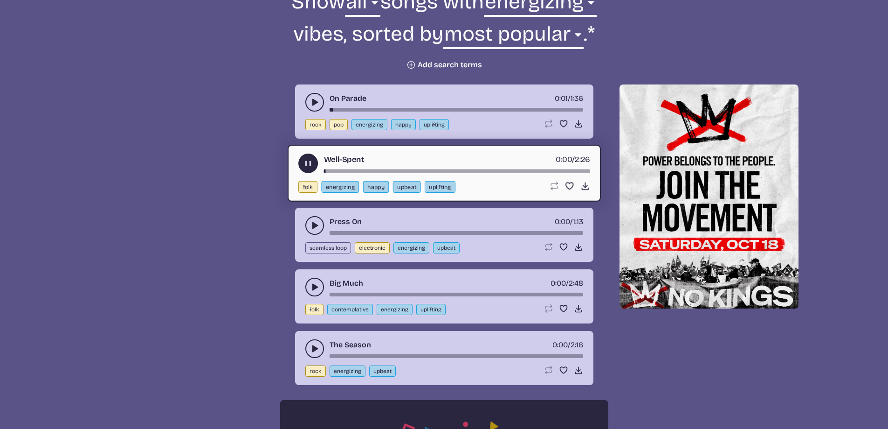
click at [309, 228] on button "play-pause toggle" at bounding box center [314, 225] width 19 height 19
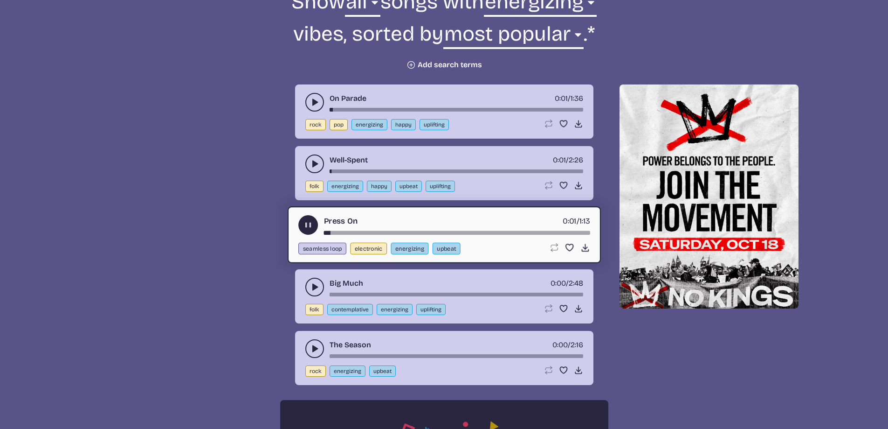
click at [313, 286] on use "play-pause toggle" at bounding box center [314, 286] width 9 height 9
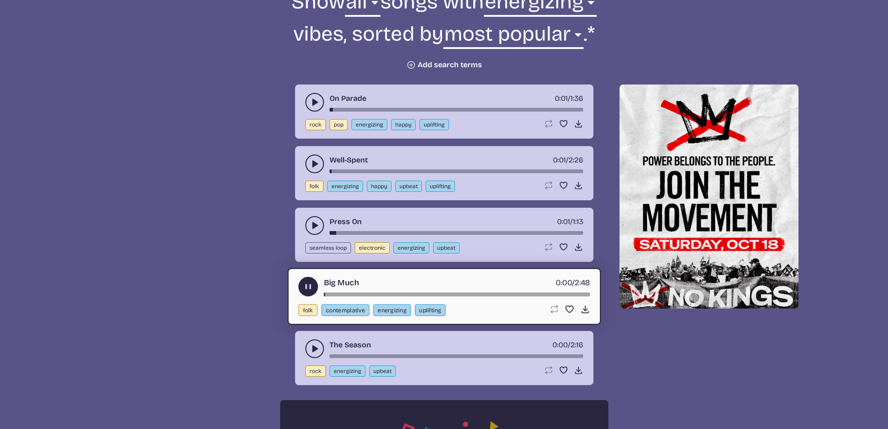
click at [310, 351] on icon "play-pause toggle" at bounding box center [314, 348] width 9 height 9
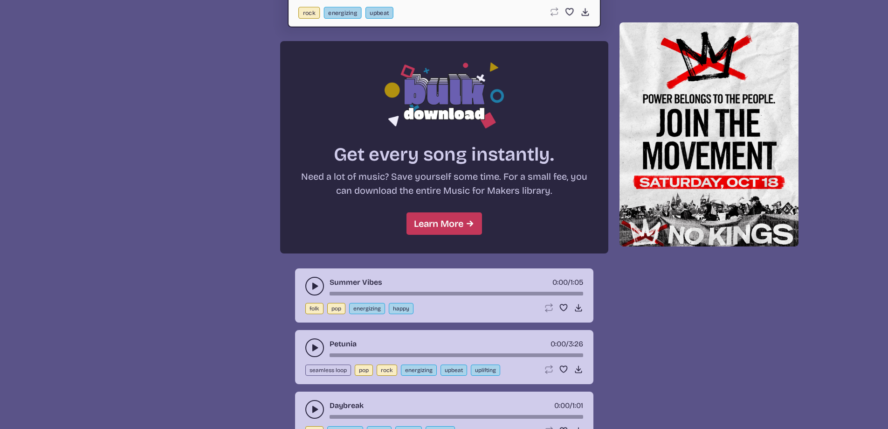
scroll to position [727, 0]
click at [309, 287] on button "play-pause toggle" at bounding box center [314, 286] width 19 height 19
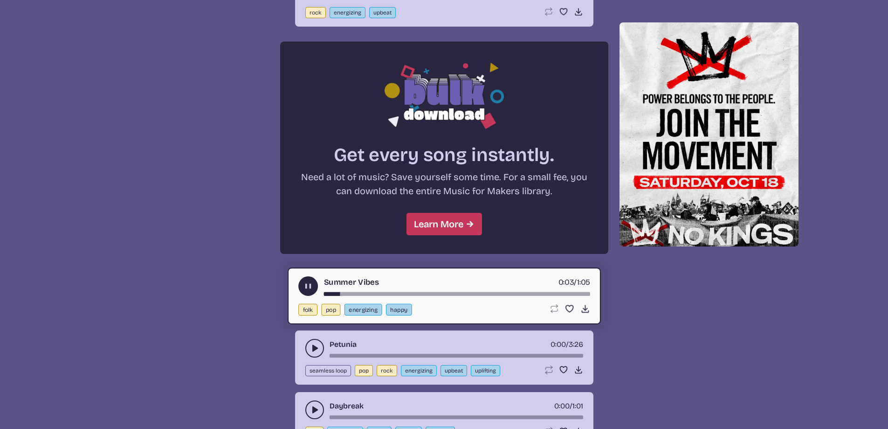
click at [312, 350] on icon "play-pause toggle" at bounding box center [314, 347] width 9 height 9
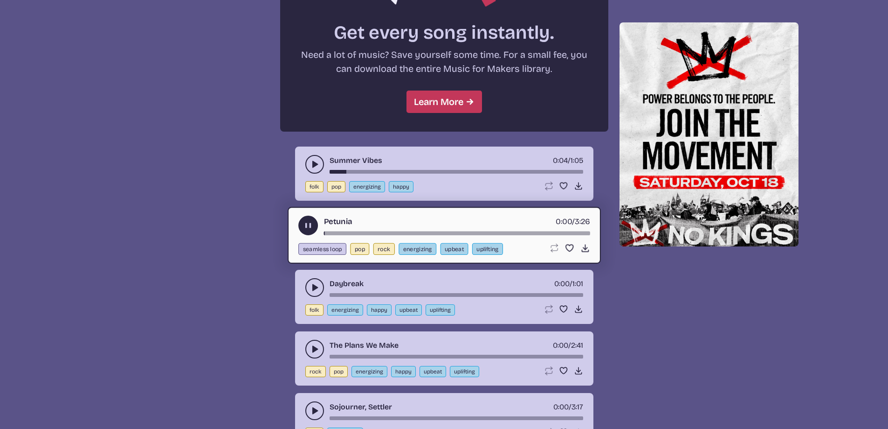
scroll to position [849, 0]
click at [312, 284] on icon "play-pause toggle" at bounding box center [314, 286] width 9 height 9
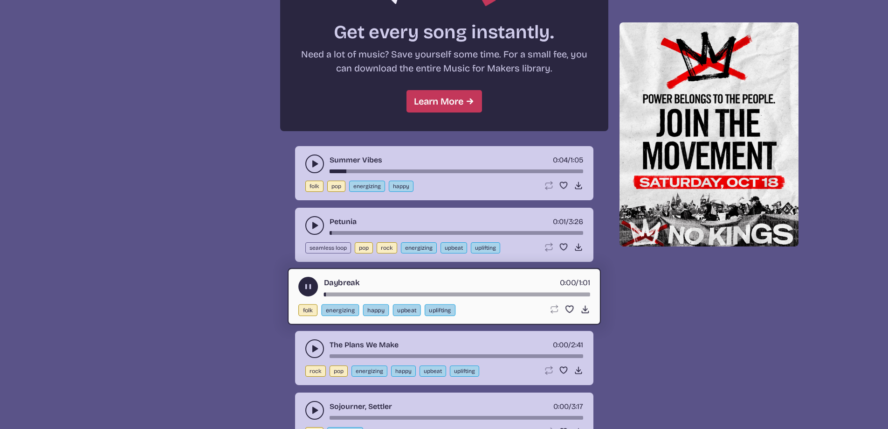
click at [310, 347] on icon "play-pause toggle" at bounding box center [314, 348] width 9 height 9
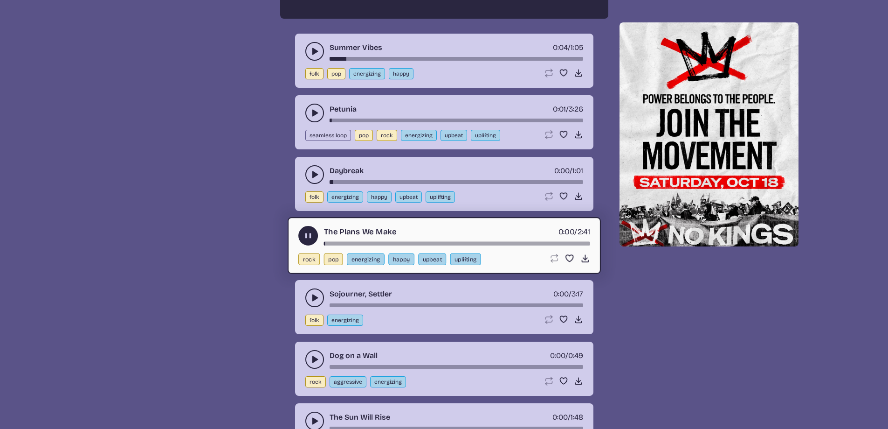
scroll to position [967, 0]
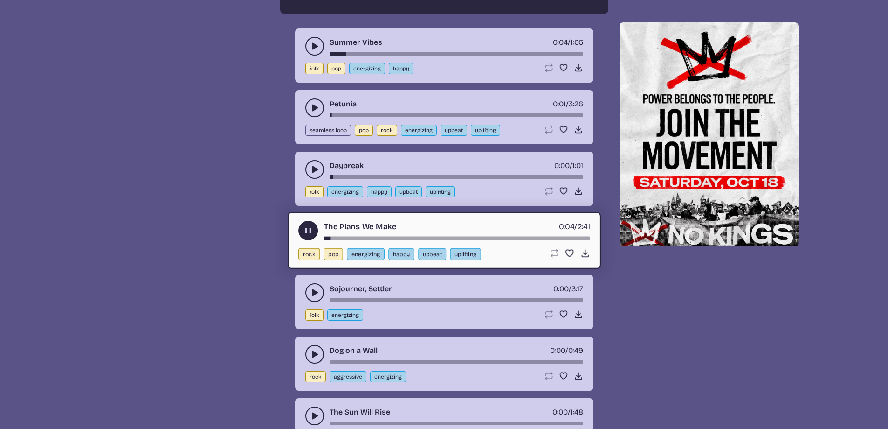
click at [312, 290] on icon "play-pause toggle" at bounding box center [314, 292] width 9 height 9
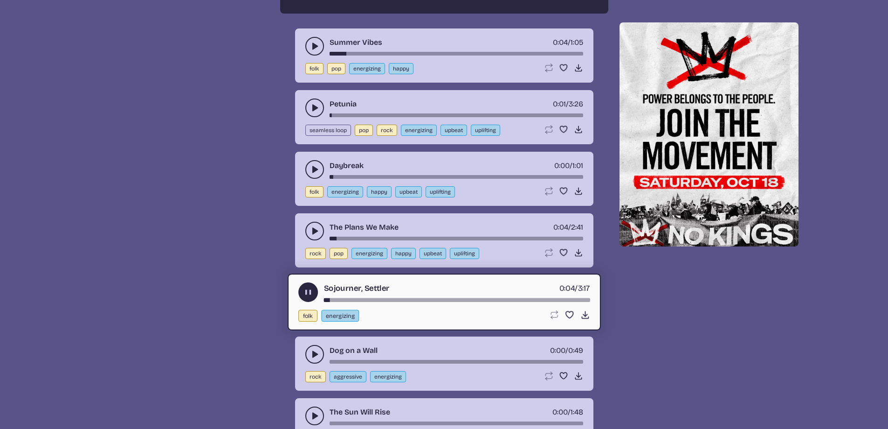
click at [355, 299] on div "song-time-bar" at bounding box center [457, 300] width 266 height 4
click at [317, 351] on icon "play-pause toggle" at bounding box center [314, 353] width 9 height 9
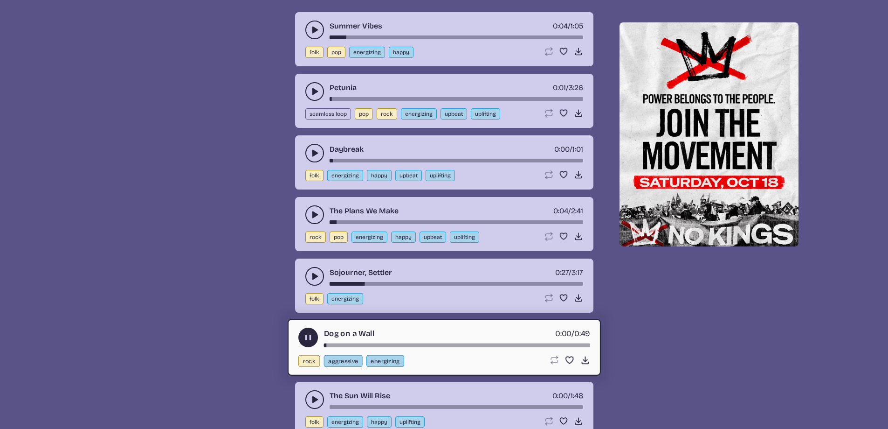
scroll to position [1106, 0]
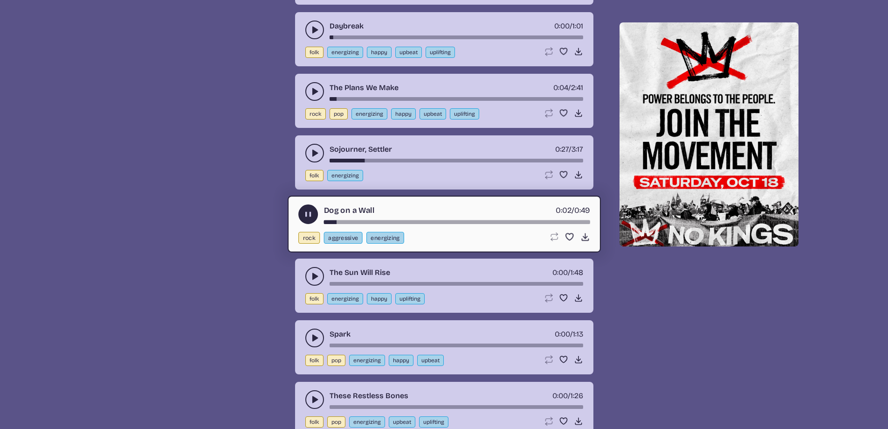
click at [310, 280] on icon "play-pause toggle" at bounding box center [314, 275] width 9 height 9
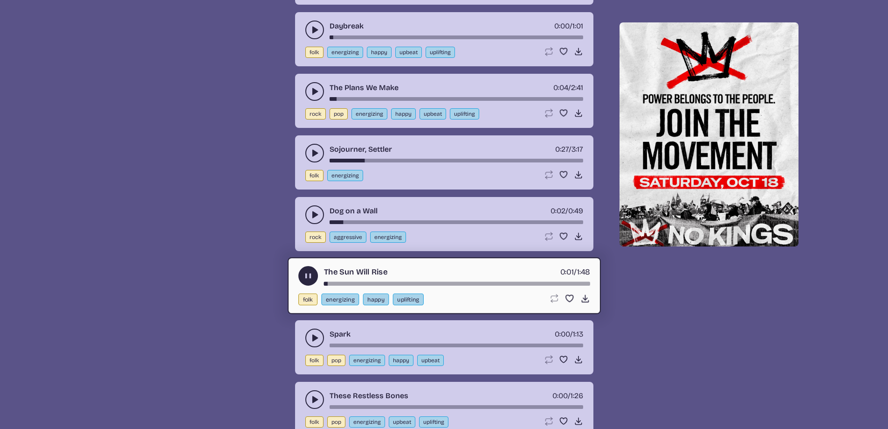
click at [312, 335] on icon "play-pause toggle" at bounding box center [314, 337] width 9 height 9
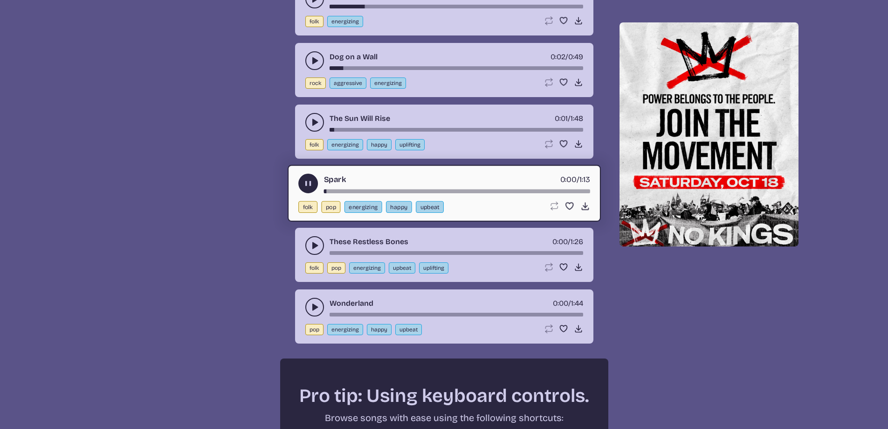
scroll to position [1261, 0]
click at [313, 244] on use "play-pause toggle" at bounding box center [314, 244] width 9 height 9
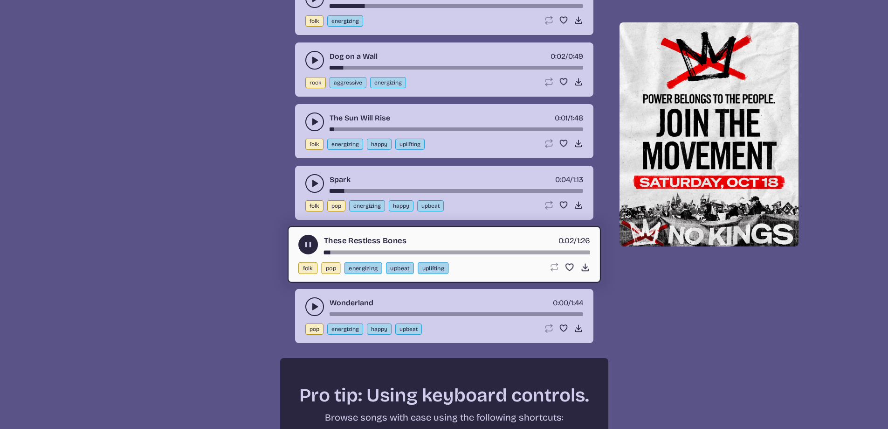
click at [316, 301] on button "play-pause toggle" at bounding box center [314, 306] width 19 height 19
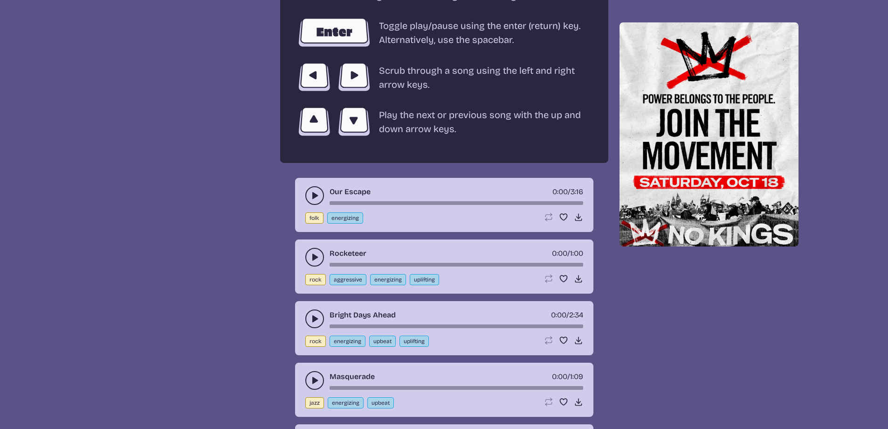
scroll to position [1699, 0]
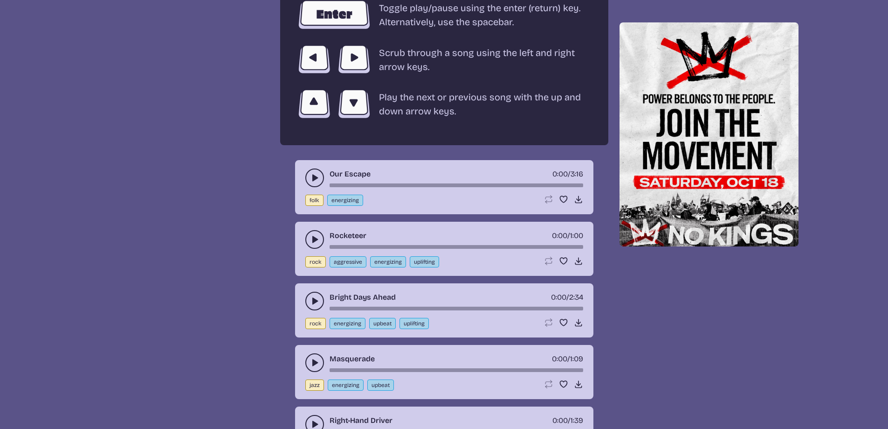
click at [315, 175] on icon "play-pause toggle" at bounding box center [314, 177] width 9 height 9
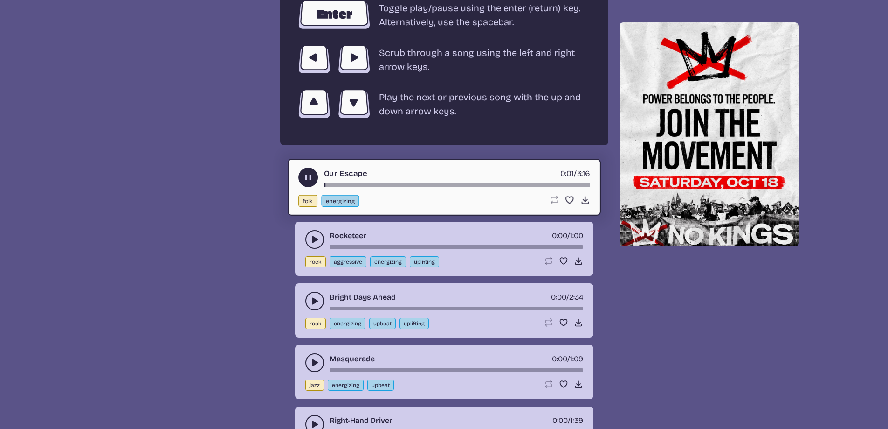
click at [312, 240] on use "play-pause toggle" at bounding box center [314, 239] width 9 height 9
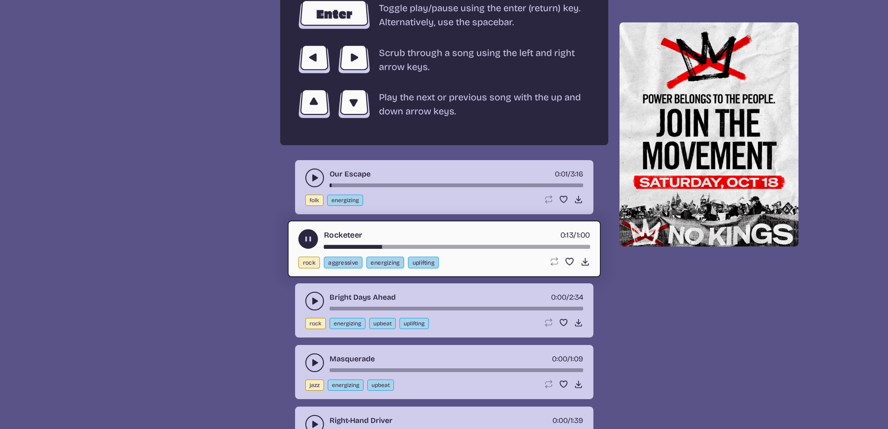
click at [309, 238] on use "play-pause toggle" at bounding box center [308, 239] width 10 height 10
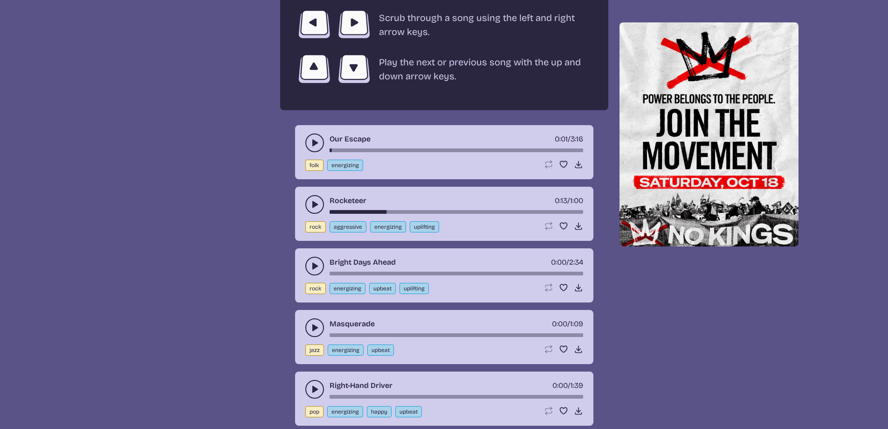
scroll to position [1735, 0]
click at [309, 265] on button "play-pause toggle" at bounding box center [314, 265] width 19 height 19
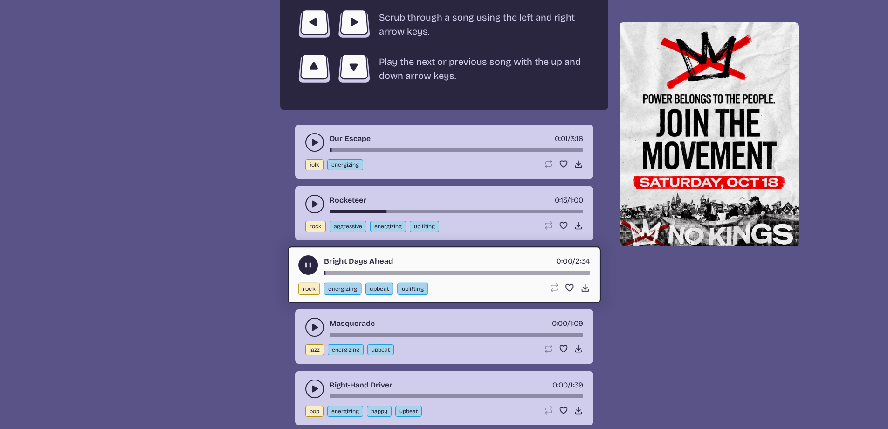
click at [312, 331] on icon "play-pause toggle" at bounding box center [314, 326] width 9 height 9
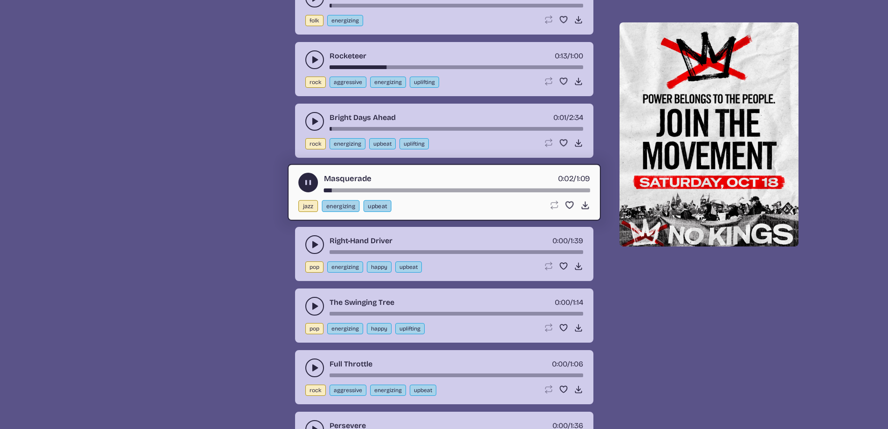
scroll to position [1880, 0]
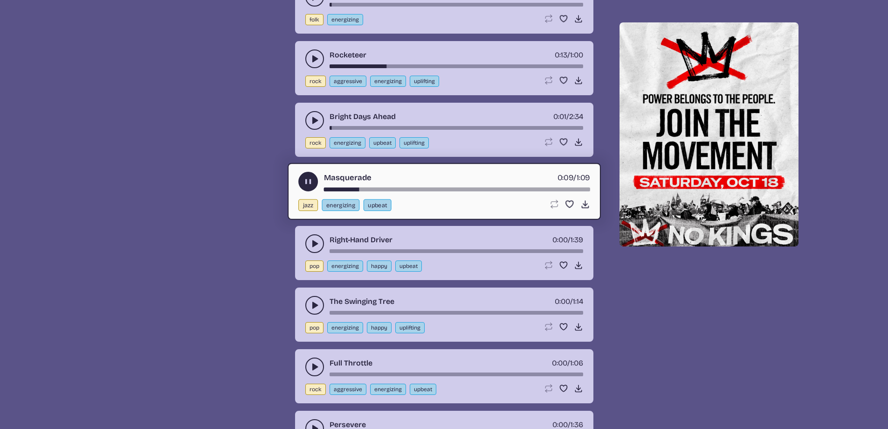
click at [315, 242] on use "play-pause toggle" at bounding box center [314, 243] width 9 height 9
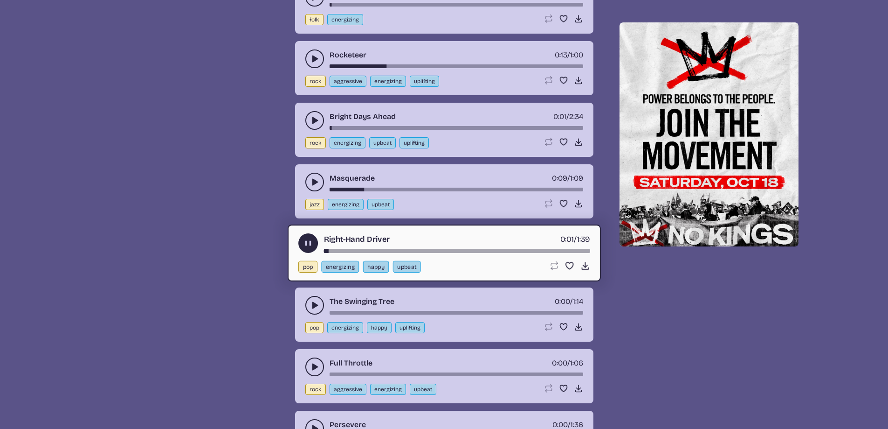
click at [313, 304] on use "play-pause toggle" at bounding box center [314, 304] width 9 height 9
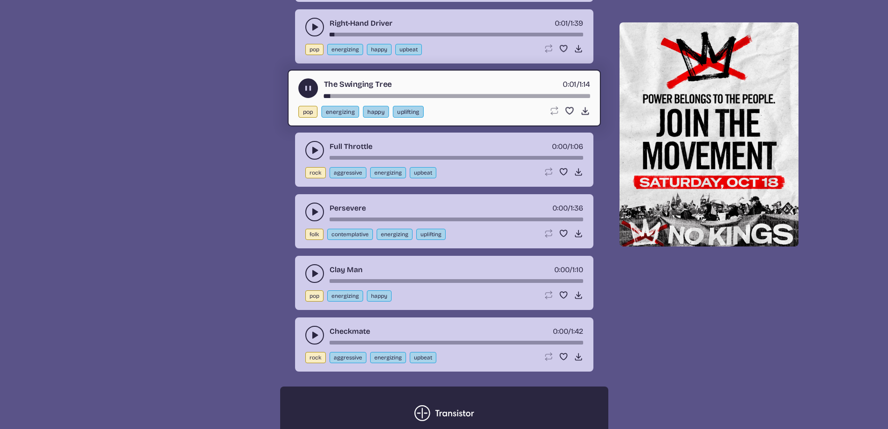
scroll to position [2097, 0]
click at [313, 148] on use "play-pause toggle" at bounding box center [314, 149] width 9 height 9
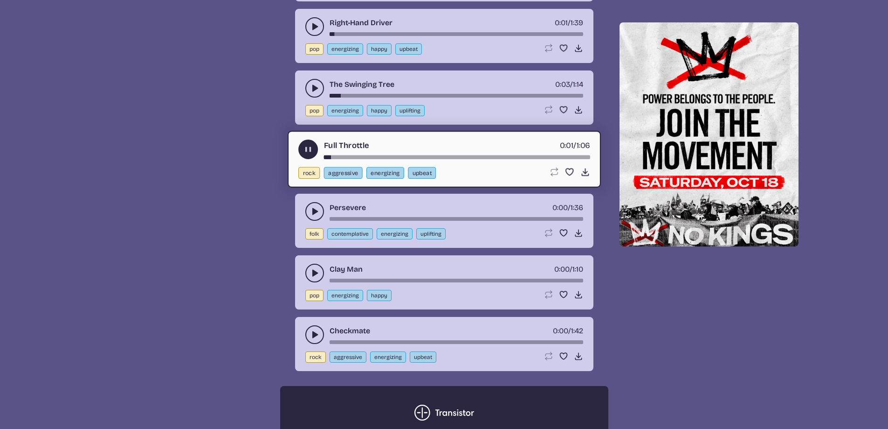
click at [314, 210] on use "play-pause toggle" at bounding box center [314, 211] width 9 height 9
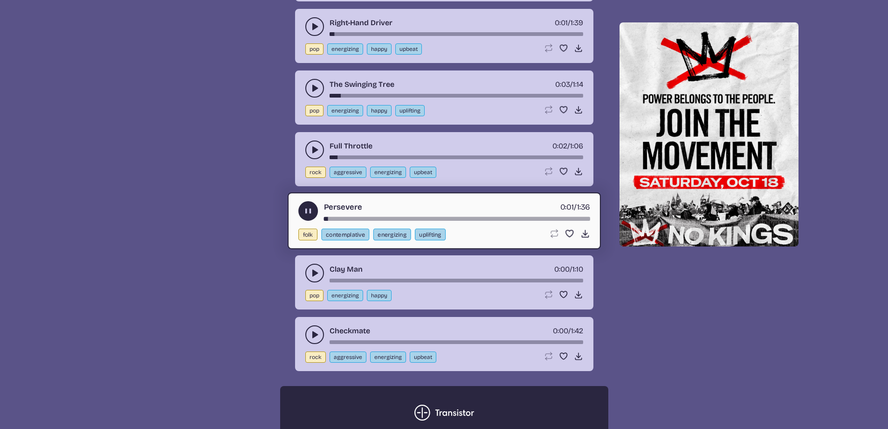
click at [312, 273] on icon "play-pause toggle" at bounding box center [314, 272] width 9 height 9
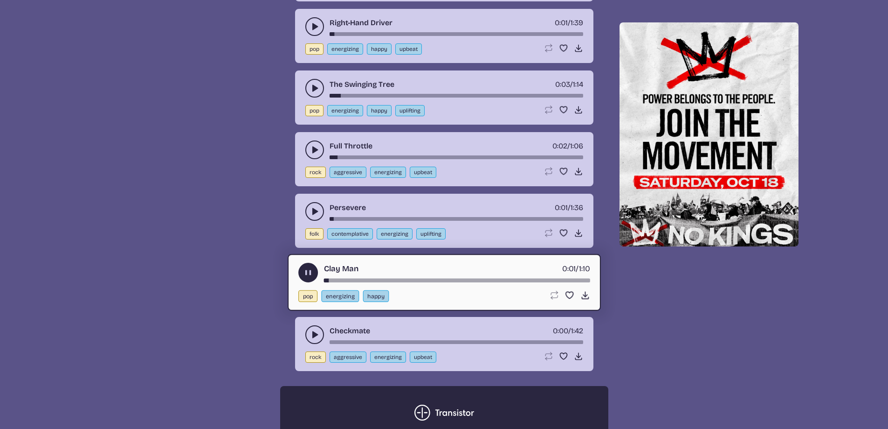
click at [311, 336] on icon "play-pause toggle" at bounding box center [314, 334] width 9 height 9
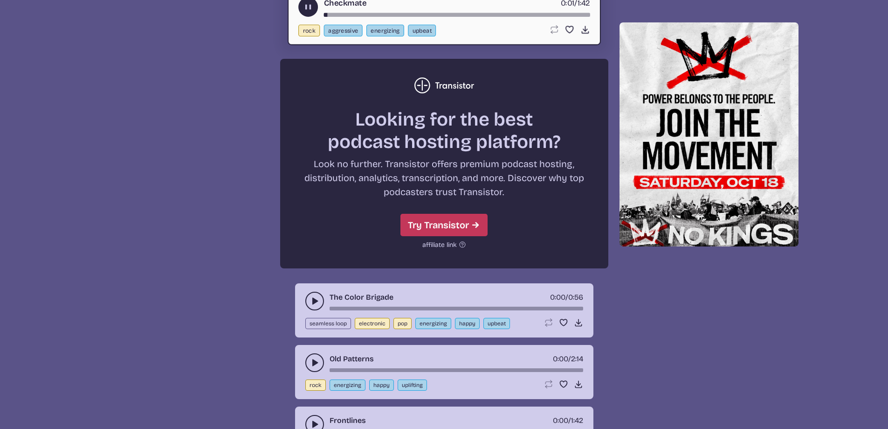
scroll to position [2427, 0]
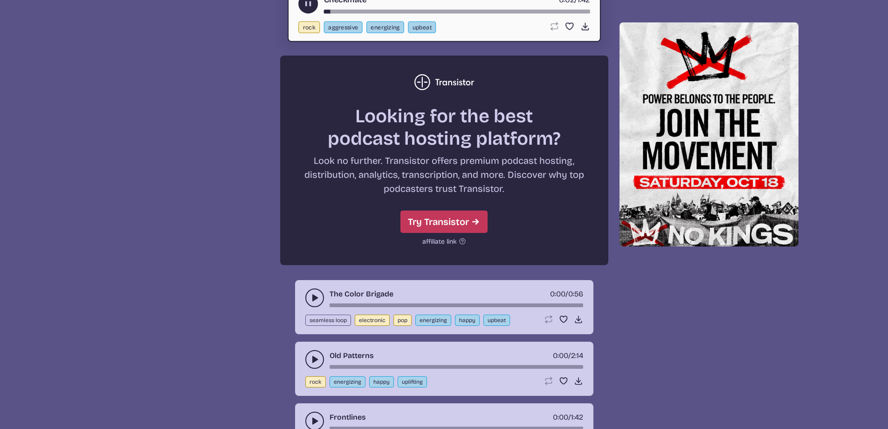
click at [314, 296] on use "play-pause toggle" at bounding box center [314, 297] width 9 height 9
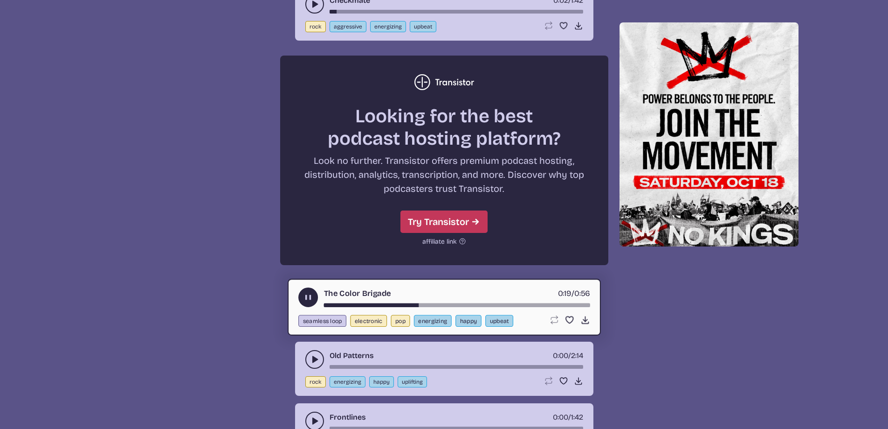
click at [307, 295] on use "play-pause toggle" at bounding box center [308, 297] width 10 height 10
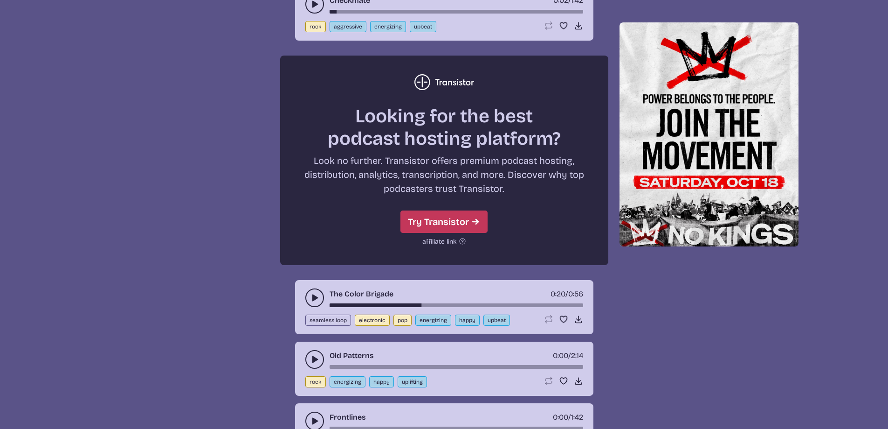
click at [314, 360] on use "play-pause toggle" at bounding box center [314, 358] width 9 height 9
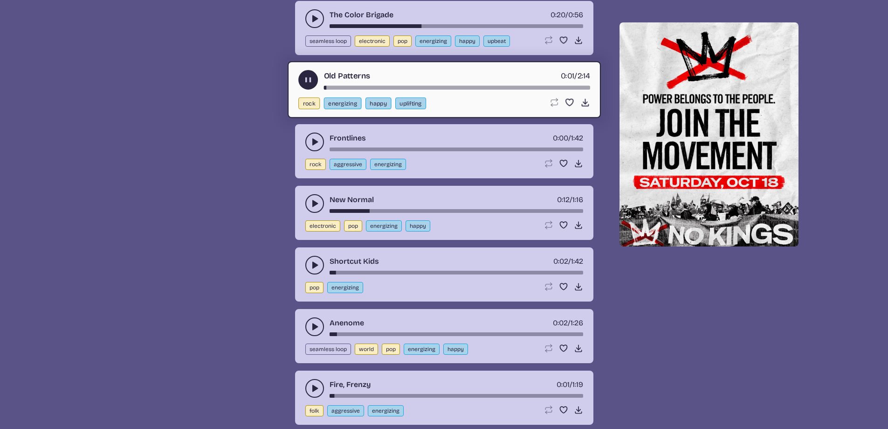
scroll to position [2721, 0]
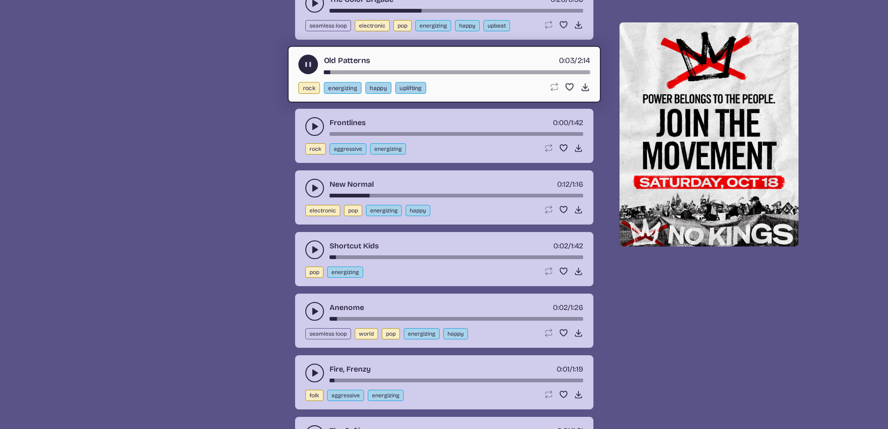
click at [314, 122] on icon "play-pause toggle" at bounding box center [314, 126] width 9 height 9
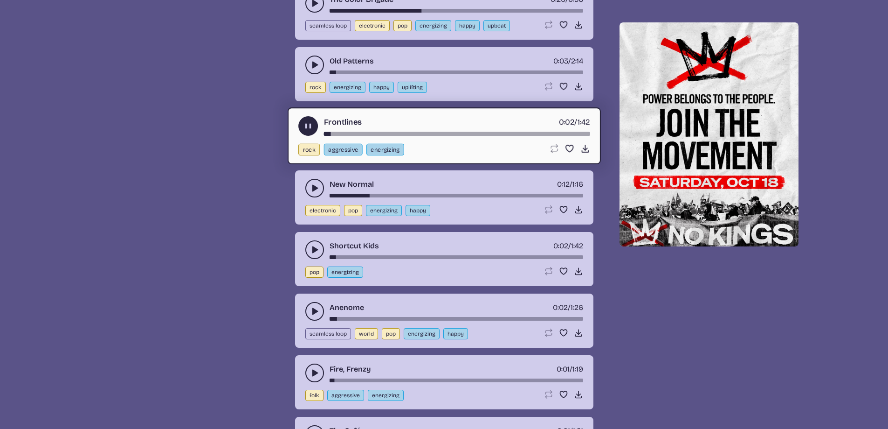
click at [311, 182] on button "play-pause toggle" at bounding box center [314, 188] width 19 height 19
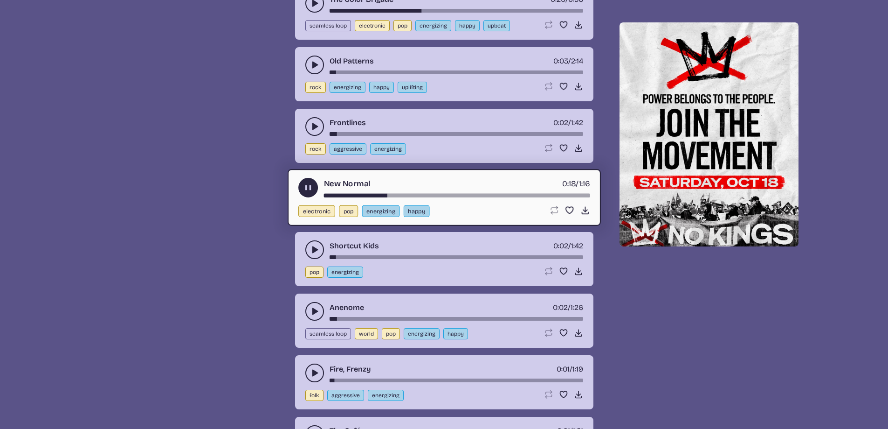
click at [325, 215] on button "electronic" at bounding box center [316, 211] width 37 height 12
select select "electronic"
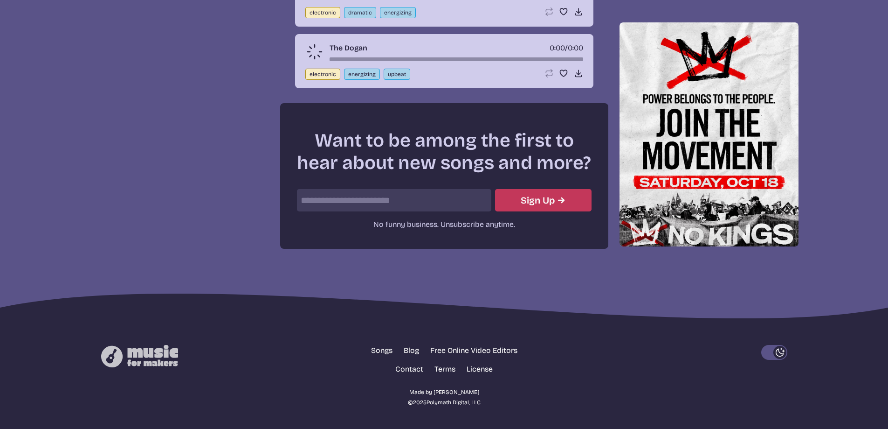
scroll to position [334, 0]
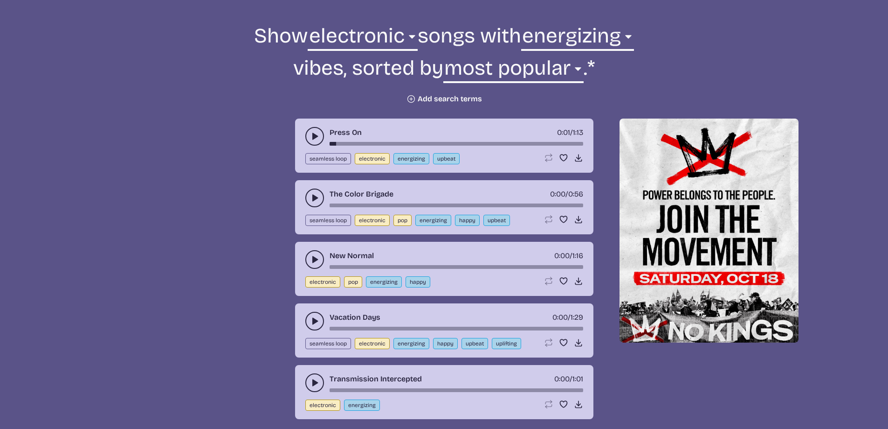
click at [311, 139] on icon "play-pause toggle" at bounding box center [314, 136] width 9 height 9
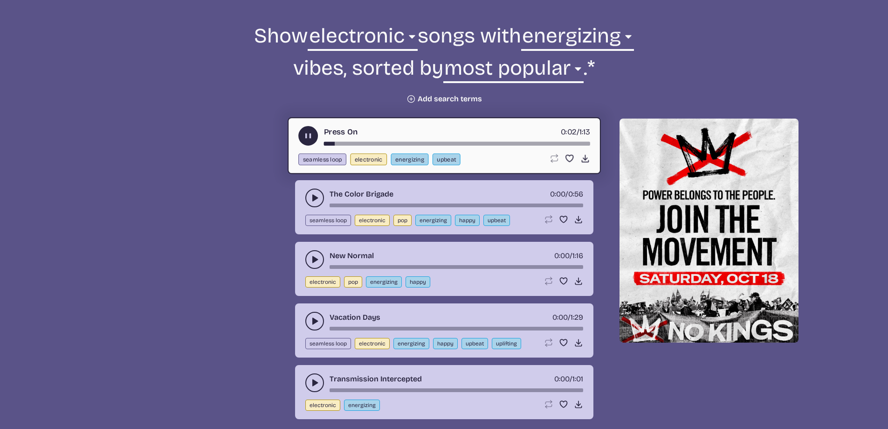
click at [314, 201] on icon "play-pause toggle" at bounding box center [314, 197] width 9 height 9
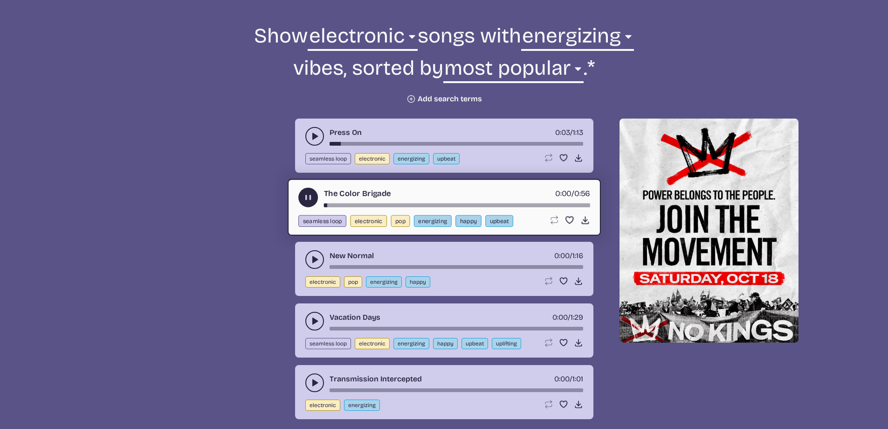
click at [313, 260] on use "play-pause toggle" at bounding box center [314, 259] width 9 height 9
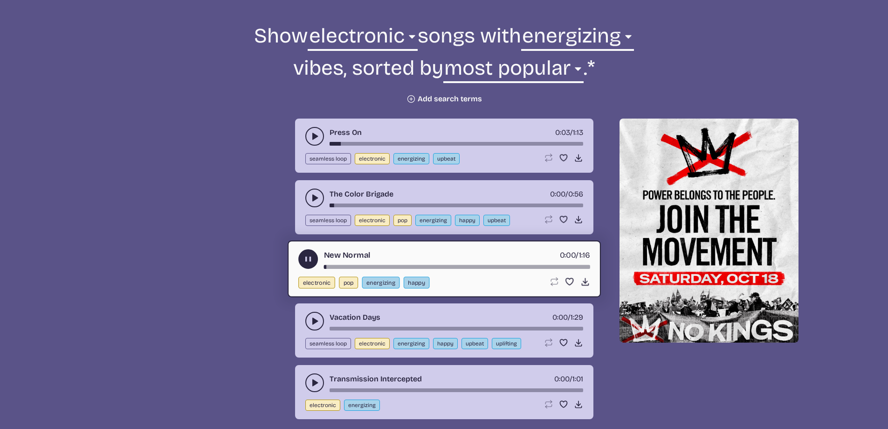
click at [318, 323] on icon "play-pause toggle" at bounding box center [314, 320] width 9 height 9
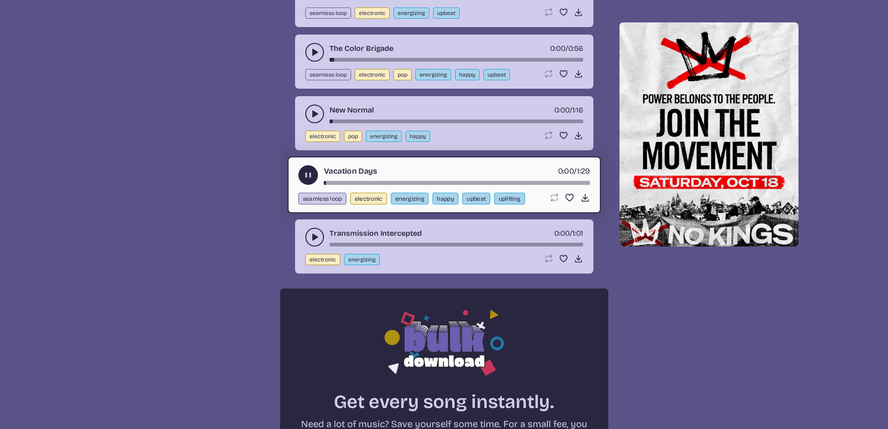
scroll to position [480, 0]
click at [315, 238] on use "play-pause toggle" at bounding box center [314, 236] width 9 height 9
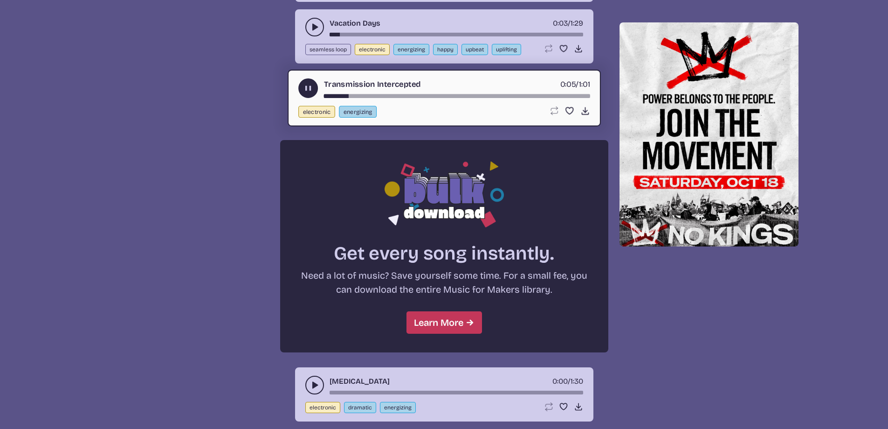
scroll to position [629, 0]
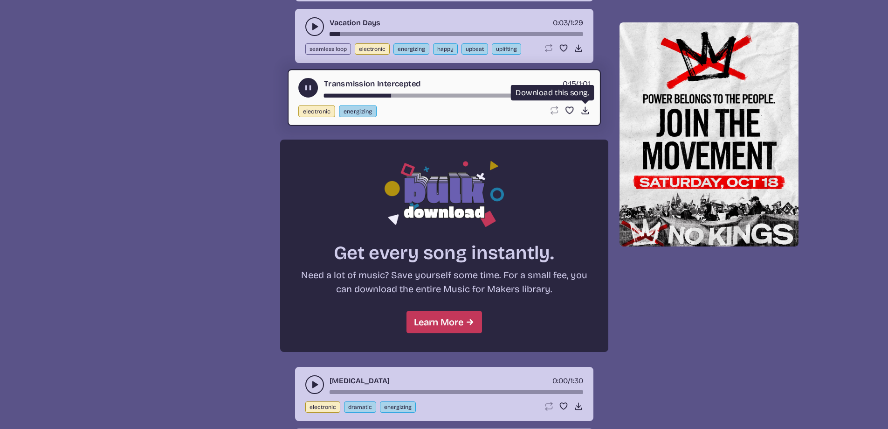
click at [584, 109] on icon "Download song" at bounding box center [585, 110] width 10 height 10
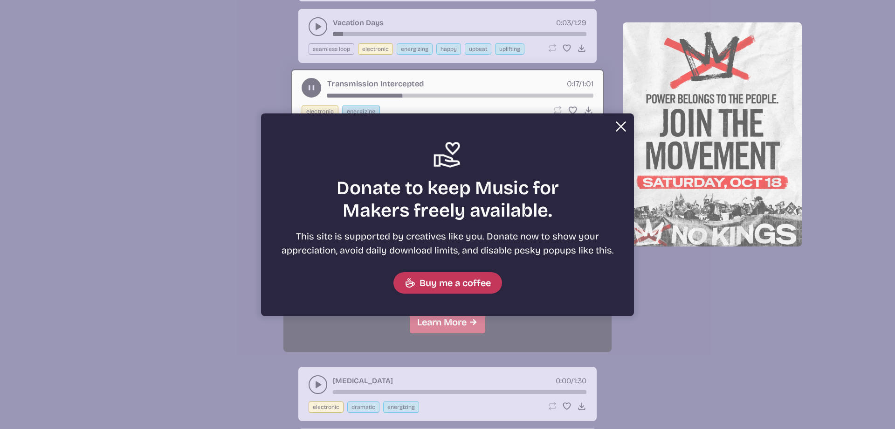
click at [622, 129] on button "Close" at bounding box center [621, 126] width 19 height 19
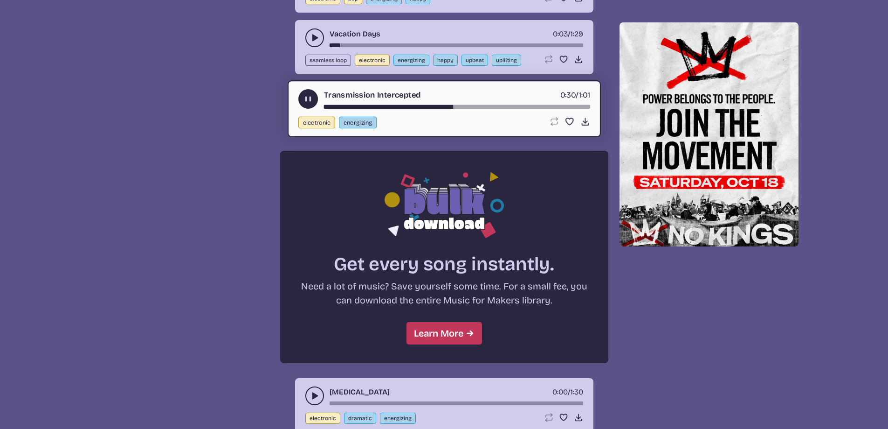
scroll to position [618, 0]
drag, startPoint x: 328, startPoint y: 106, endPoint x: 319, endPoint y: 106, distance: 9.3
click at [319, 106] on div "Transmission Intercepted 0:35 / 1:01" at bounding box center [444, 99] width 292 height 20
drag, startPoint x: 479, startPoint y: 104, endPoint x: 350, endPoint y: 109, distance: 129.7
click at [350, 109] on div "Transmission Intercepted 0:37 / 1:01 electronic energizing Loop song Loop this …" at bounding box center [444, 108] width 313 height 57
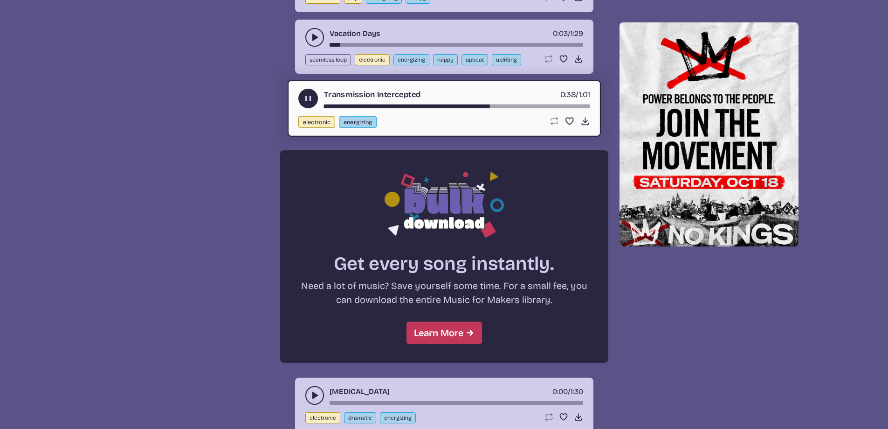
click at [269, 138] on div "Press On 0:03 / 1:13 seamless loop electronic energizing upbeat Loop song Loop …" at bounding box center [444, 251] width 866 height 863
click at [326, 106] on div "song-time-bar" at bounding box center [457, 106] width 266 height 4
click at [308, 98] on icon "play-pause toggle" at bounding box center [308, 99] width 10 height 10
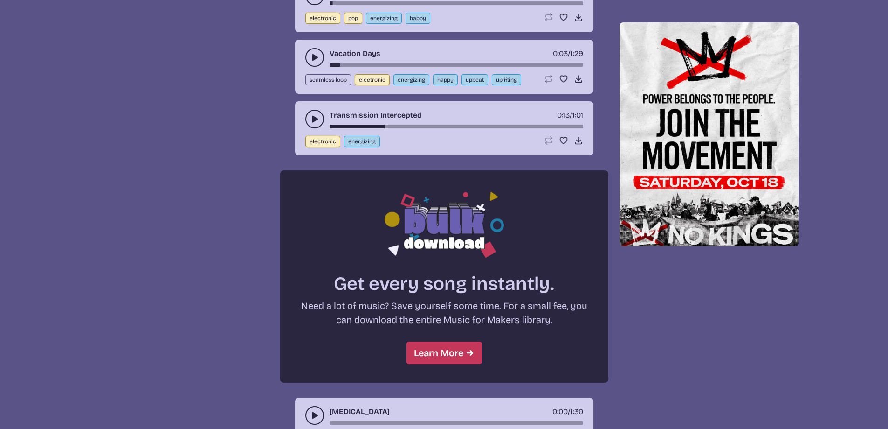
scroll to position [844, 0]
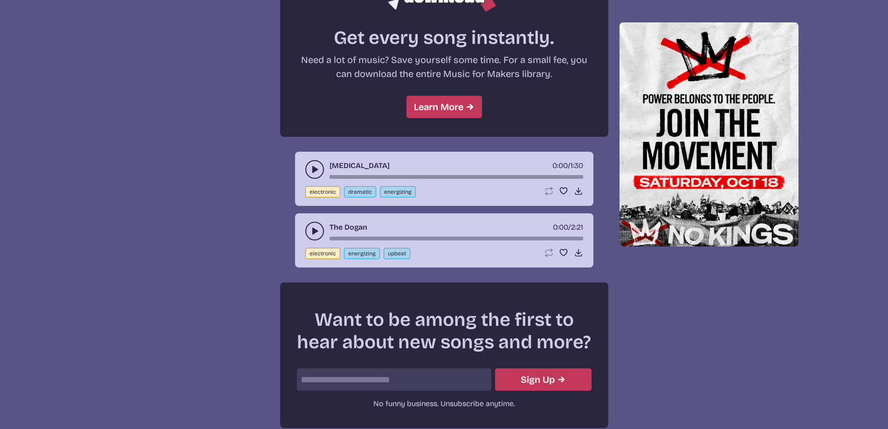
click at [312, 170] on icon "play-pause toggle" at bounding box center [314, 169] width 9 height 9
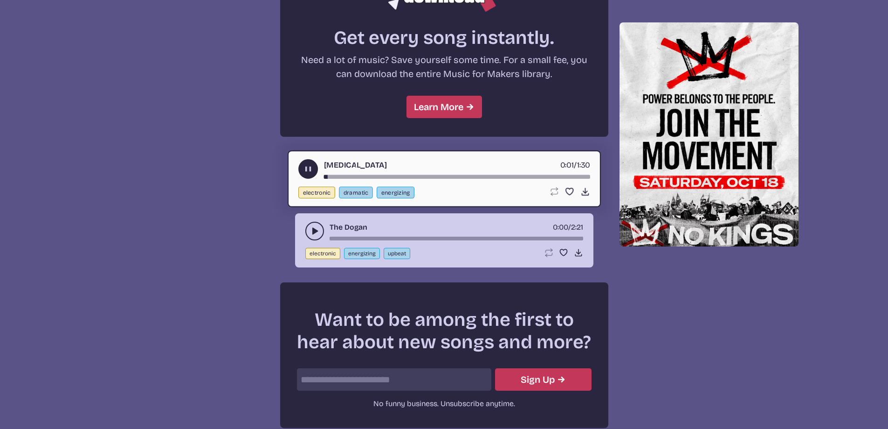
click at [313, 231] on use "play-pause toggle" at bounding box center [314, 230] width 9 height 9
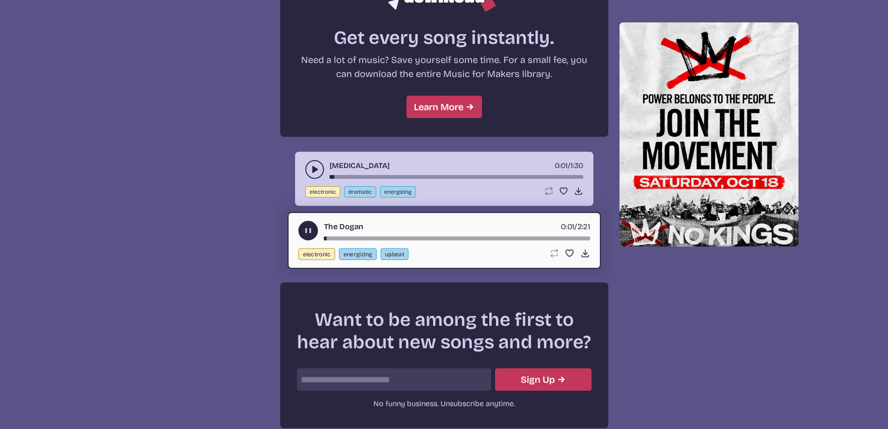
click at [310, 160] on div "[MEDICAL_DATA] 0:01 / 1:30" at bounding box center [444, 169] width 278 height 19
click at [312, 165] on icon "play-pause toggle" at bounding box center [314, 169] width 9 height 9
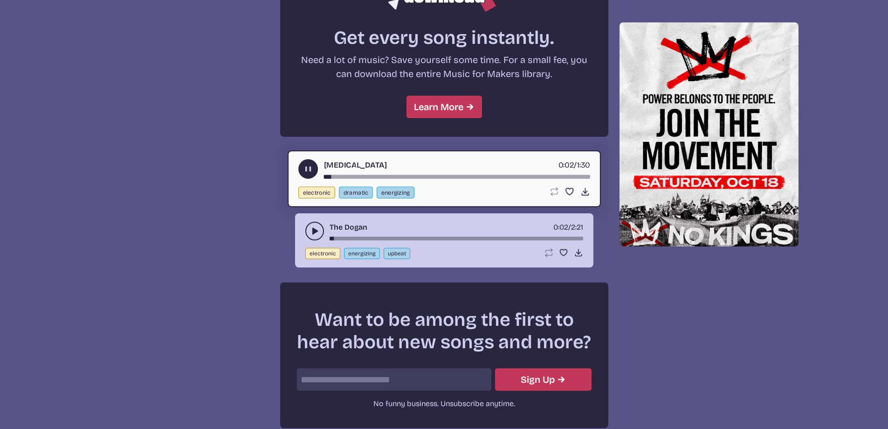
click at [355, 175] on div "song-time-bar" at bounding box center [457, 177] width 266 height 4
click at [402, 175] on div "song-time-bar" at bounding box center [457, 177] width 266 height 4
drag, startPoint x: 318, startPoint y: 230, endPoint x: 329, endPoint y: 231, distance: 11.2
click at [318, 229] on icon "play-pause toggle" at bounding box center [314, 230] width 9 height 9
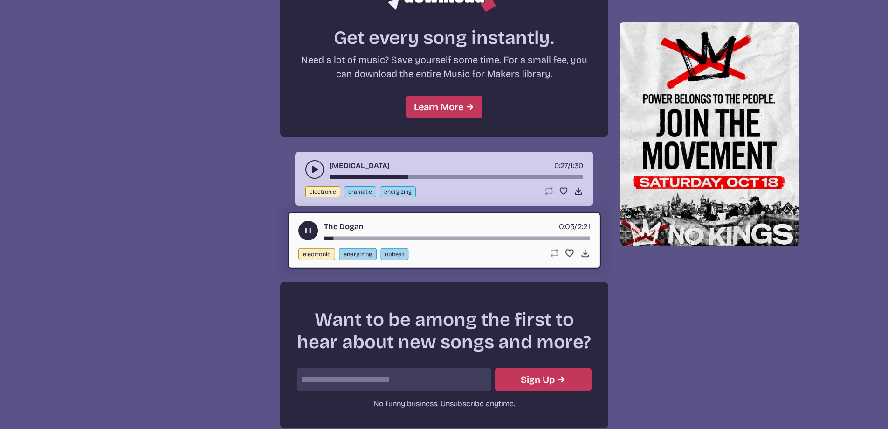
drag, startPoint x: 332, startPoint y: 238, endPoint x: 316, endPoint y: 238, distance: 15.9
click at [316, 238] on div "The Dogan 0:05 / 2:21" at bounding box center [444, 231] width 292 height 20
click at [324, 238] on div "song-time-bar" at bounding box center [457, 238] width 266 height 4
click at [441, 241] on div "The Dogan 0:07 / 2:21 electronic energizing upbeat Loop song Loop this song. Fa…" at bounding box center [444, 240] width 313 height 57
click at [442, 238] on div "song-time-bar" at bounding box center [457, 238] width 266 height 4
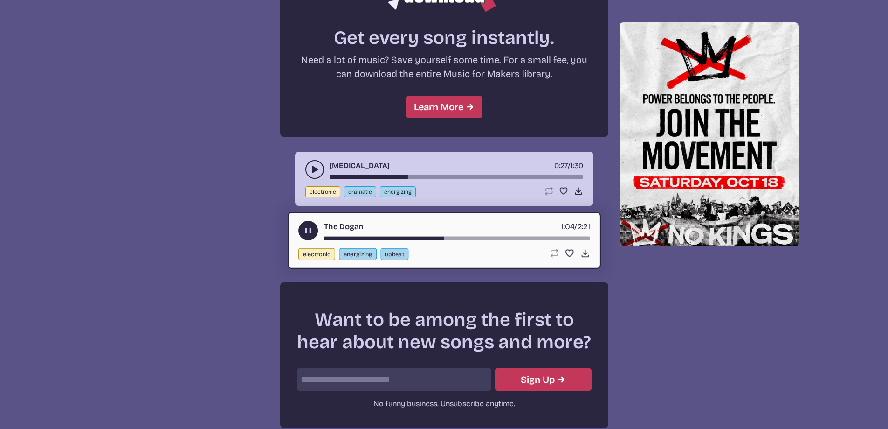
click at [535, 239] on div "song-time-bar" at bounding box center [457, 238] width 266 height 4
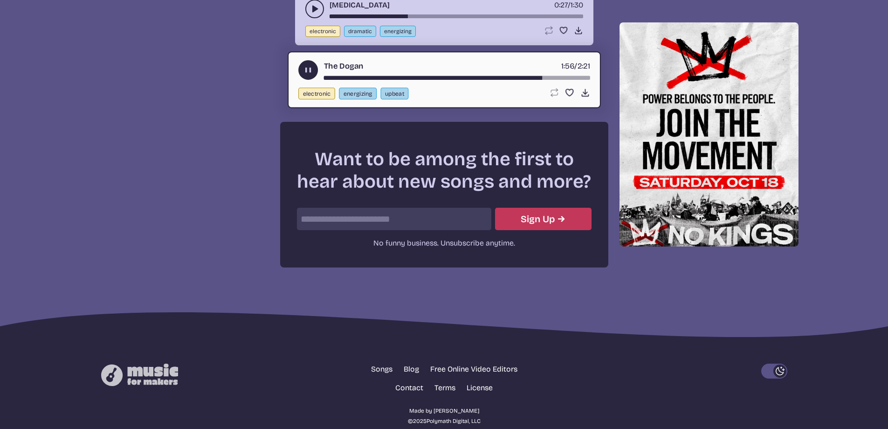
scroll to position [1023, 0]
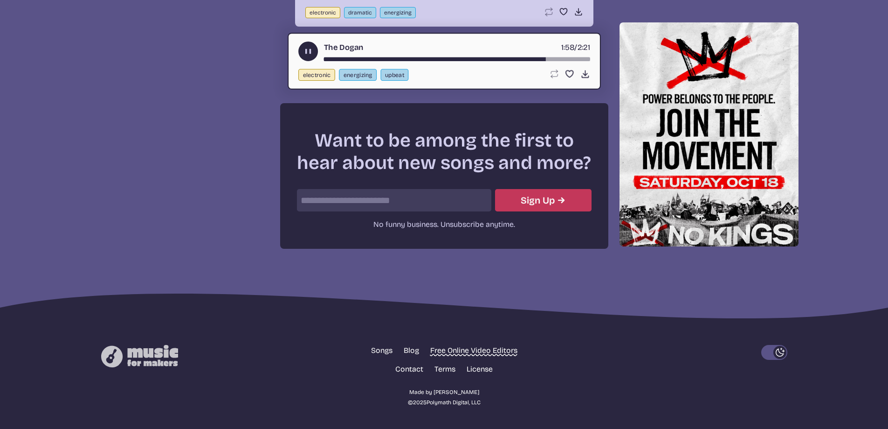
click at [464, 349] on link "Free Online Video Editors" at bounding box center [473, 350] width 87 height 11
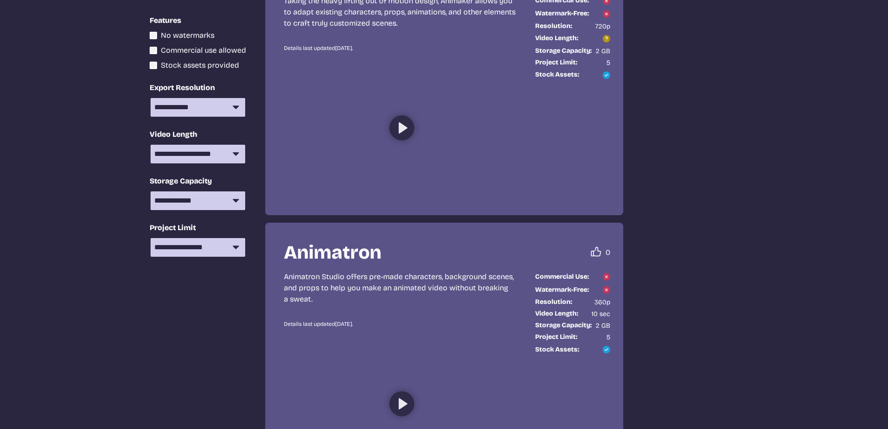
scroll to position [5280, 0]
drag, startPoint x: 459, startPoint y: 129, endPoint x: 714, endPoint y: 192, distance: 262.2
click at [714, 192] on main "**********" at bounding box center [444, 208] width 597 height 10543
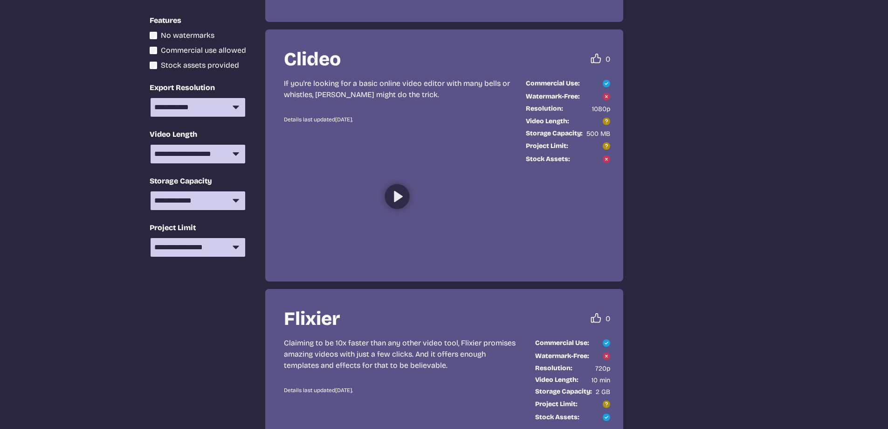
scroll to position [6028, 0]
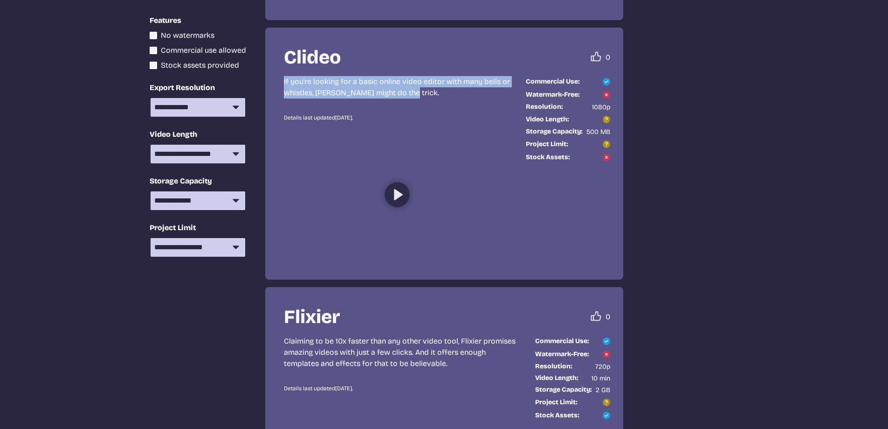
drag, startPoint x: 282, startPoint y: 84, endPoint x: 447, endPoint y: 93, distance: 165.3
click at [447, 93] on div "Clideo 0 people recommend this tool. 0 If you're looking for a basic online vid…" at bounding box center [444, 154] width 358 height 252
click at [447, 93] on p "If you're looking for a basic online video editor with many bells or whistles, …" at bounding box center [397, 87] width 227 height 22
drag, startPoint x: 282, startPoint y: 84, endPoint x: 425, endPoint y: 93, distance: 143.5
click at [425, 93] on div "Clideo 0 people recommend this tool. 0 If you're looking for a basic online vid…" at bounding box center [444, 154] width 358 height 252
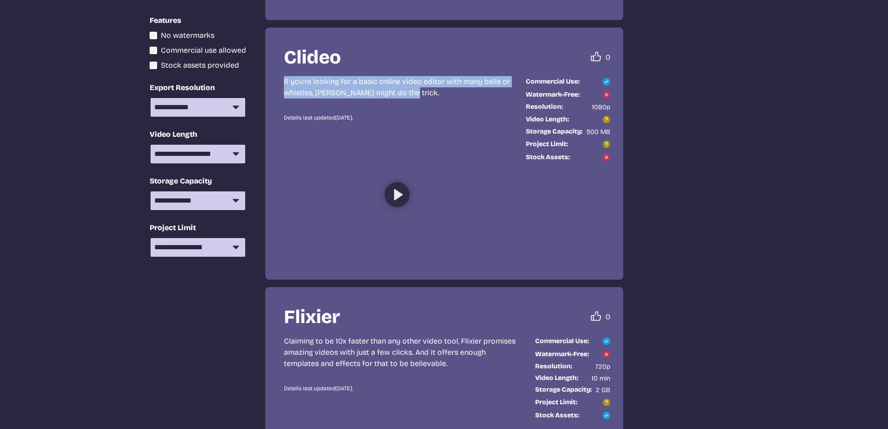
click at [425, 93] on p "If you're looking for a basic online video editor with many bells or whistles, …" at bounding box center [397, 87] width 227 height 22
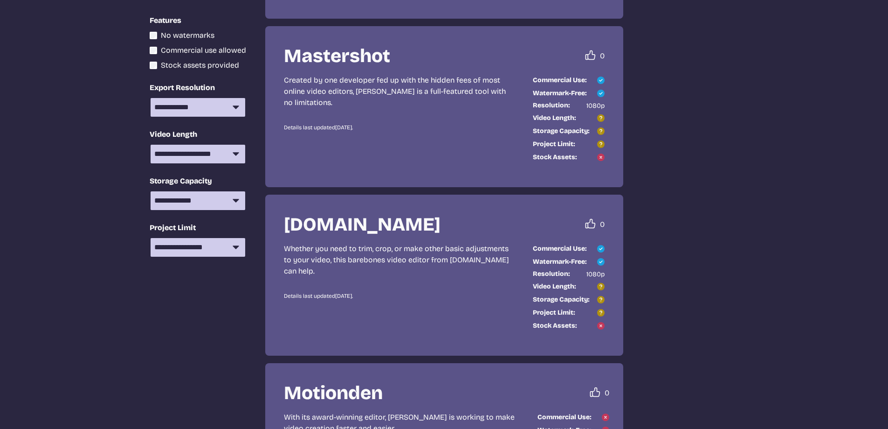
scroll to position [7952, 0]
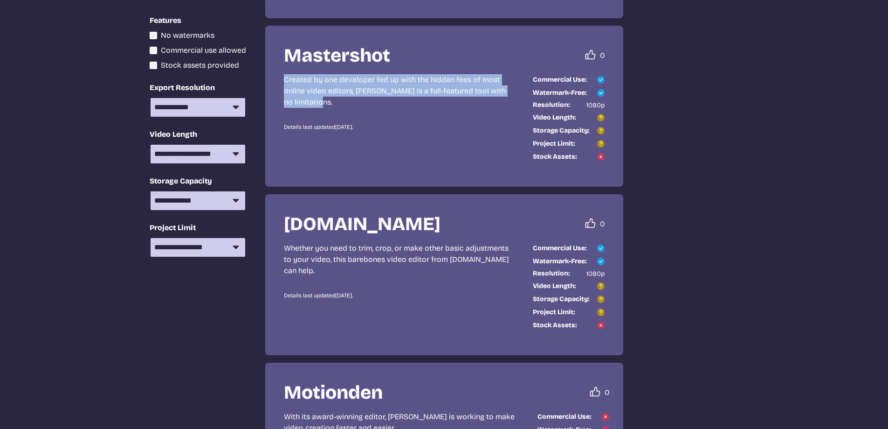
drag, startPoint x: 278, startPoint y: 76, endPoint x: 427, endPoint y: 108, distance: 151.6
click at [427, 108] on div "Mastershot 0 people recommend this tool. 0 Created by one developer fed up with…" at bounding box center [444, 106] width 358 height 161
click at [426, 108] on p "Created by one developer fed up with the hidden fees of most online video edito…" at bounding box center [401, 91] width 234 height 34
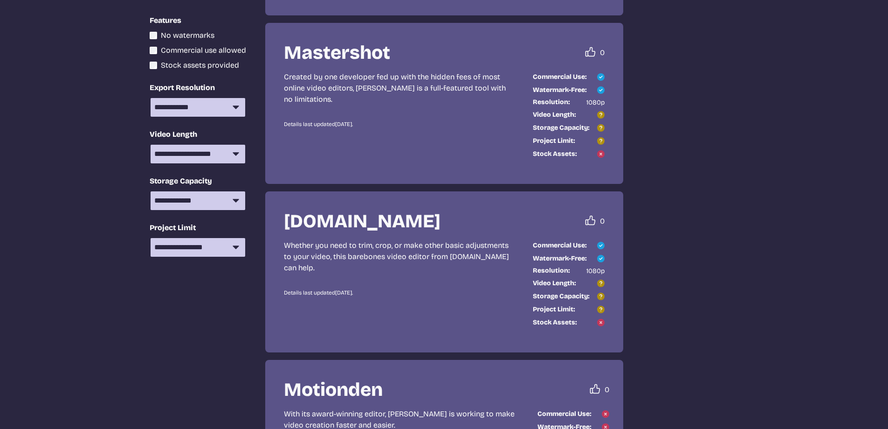
scroll to position [7956, 0]
click at [397, 48] on icon at bounding box center [399, 46] width 11 height 11
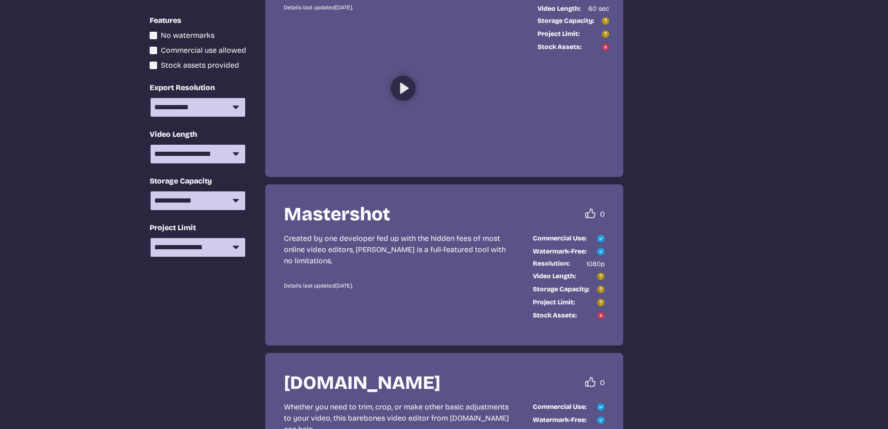
scroll to position [7794, 0]
click at [602, 277] on use at bounding box center [600, 275] width 7 height 7
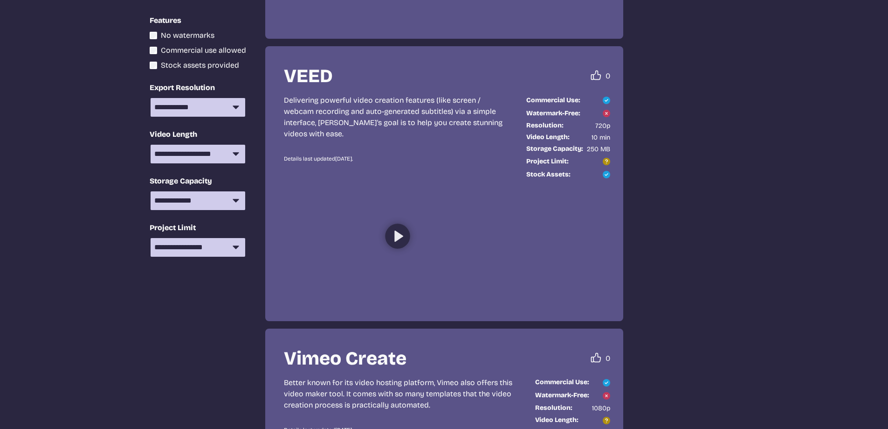
scroll to position [9548, 0]
